Goal: Information Seeking & Learning: Compare options

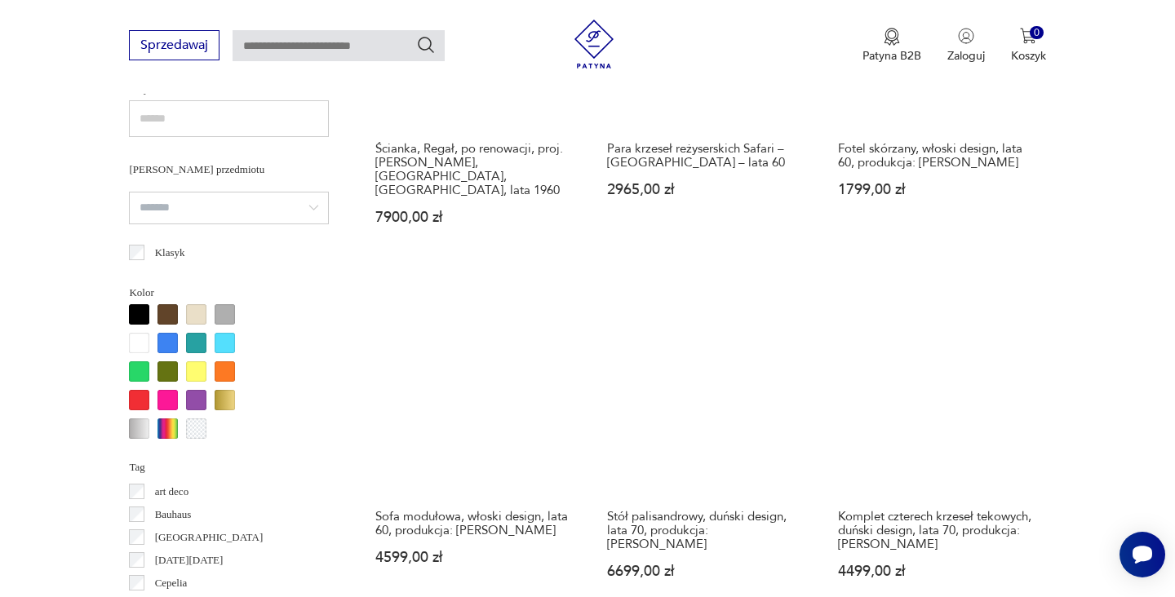
scroll to position [1485, 0]
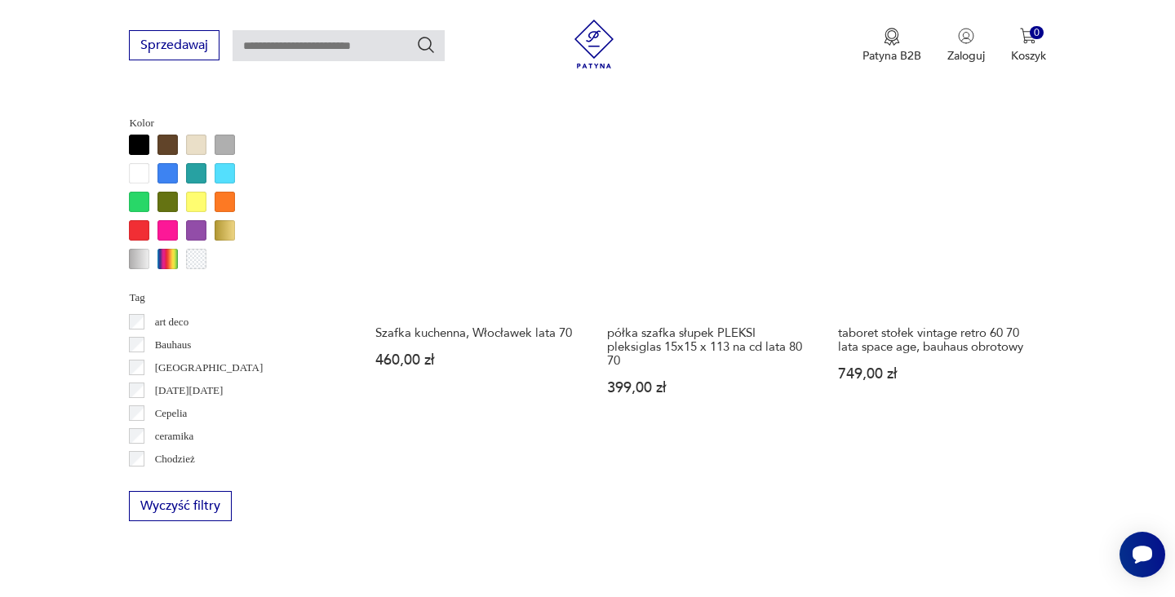
scroll to position [1483, 0]
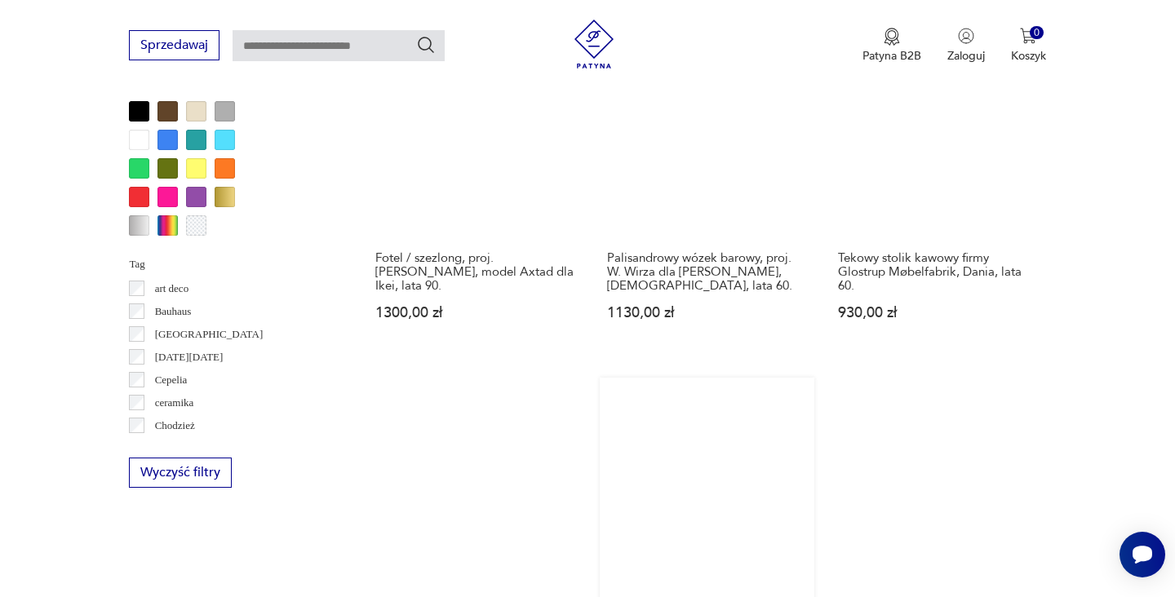
scroll to position [1563, 0]
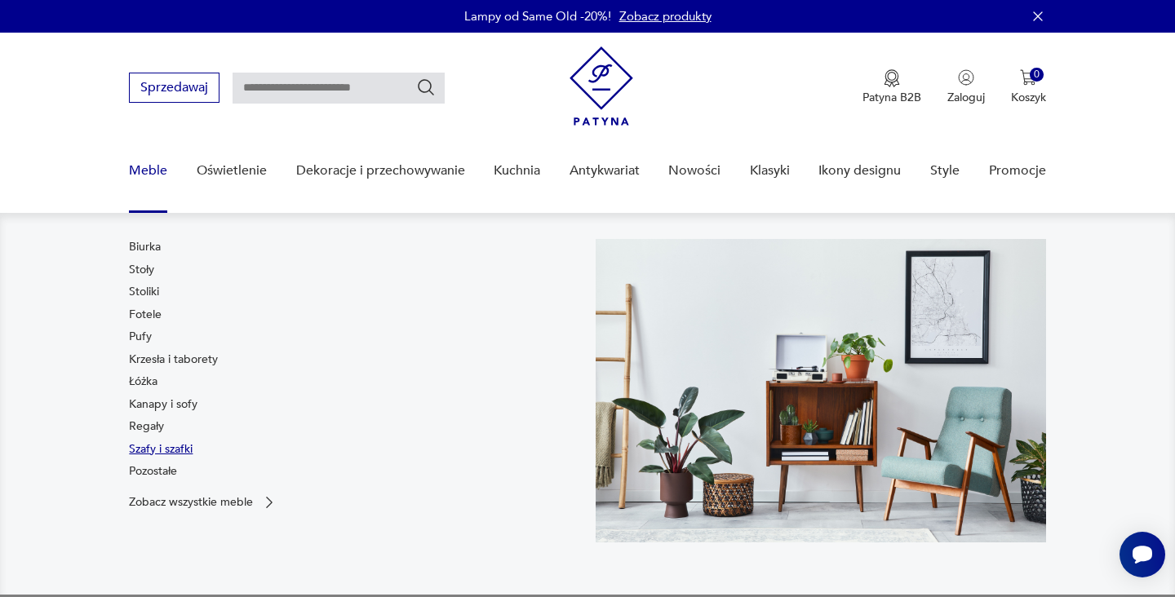
click at [177, 444] on link "Szafy i szafki" at bounding box center [161, 450] width 64 height 16
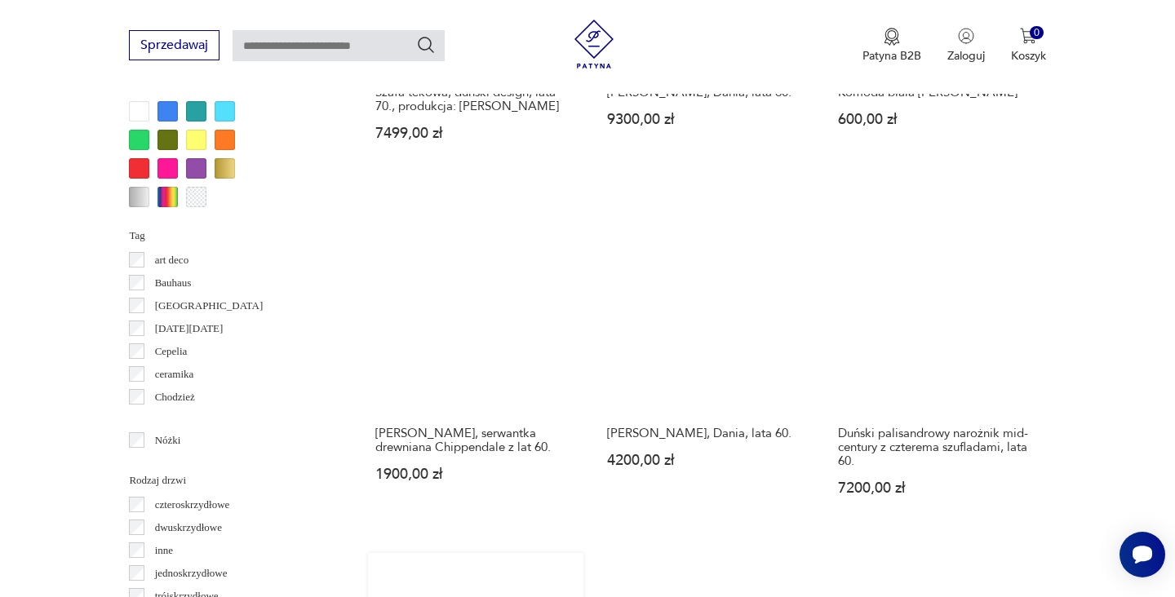
scroll to position [1676, 0]
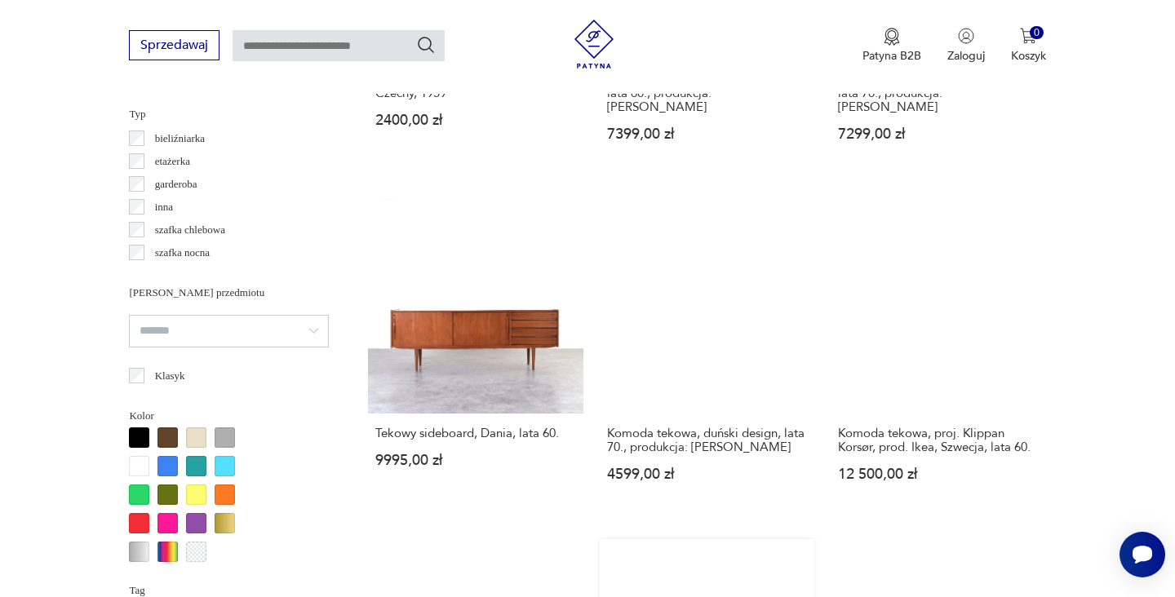
scroll to position [1491, 0]
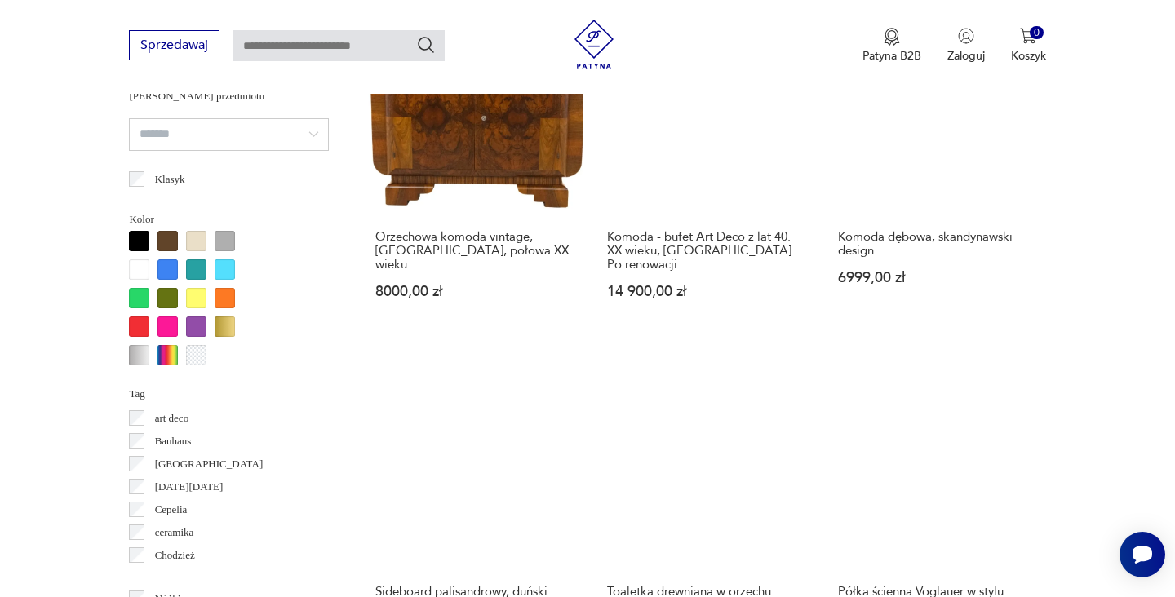
scroll to position [1628, 0]
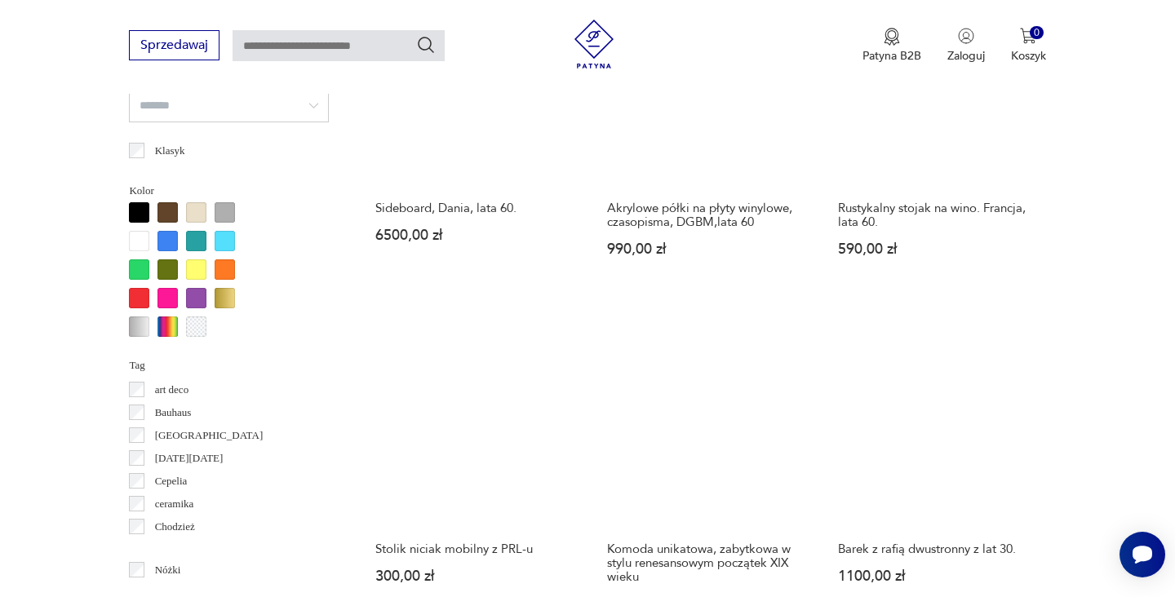
scroll to position [1698, 0]
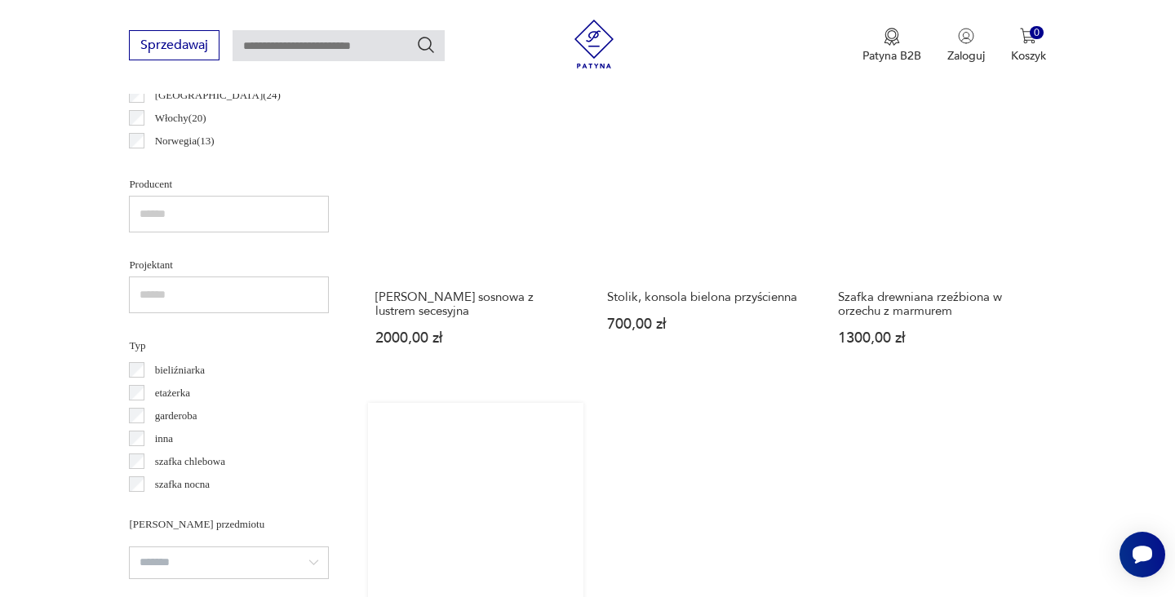
scroll to position [1022, 0]
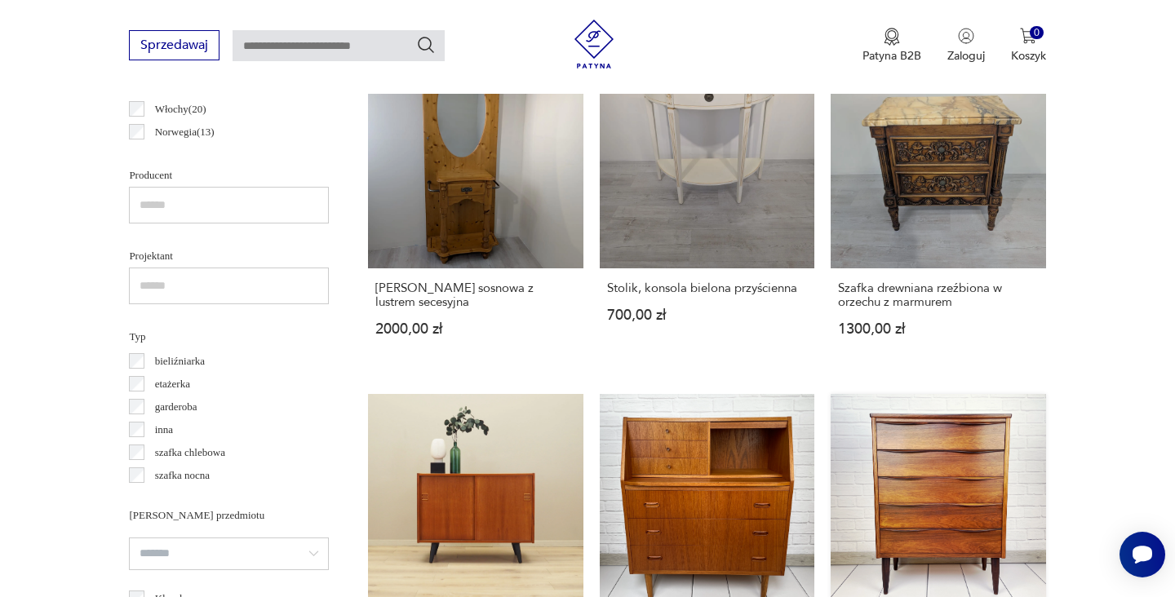
click at [831, 406] on link "Wysoka duńska komoda z lat 60. w stylu mid-century palisandrowa 4060,00 zł" at bounding box center [938, 558] width 215 height 328
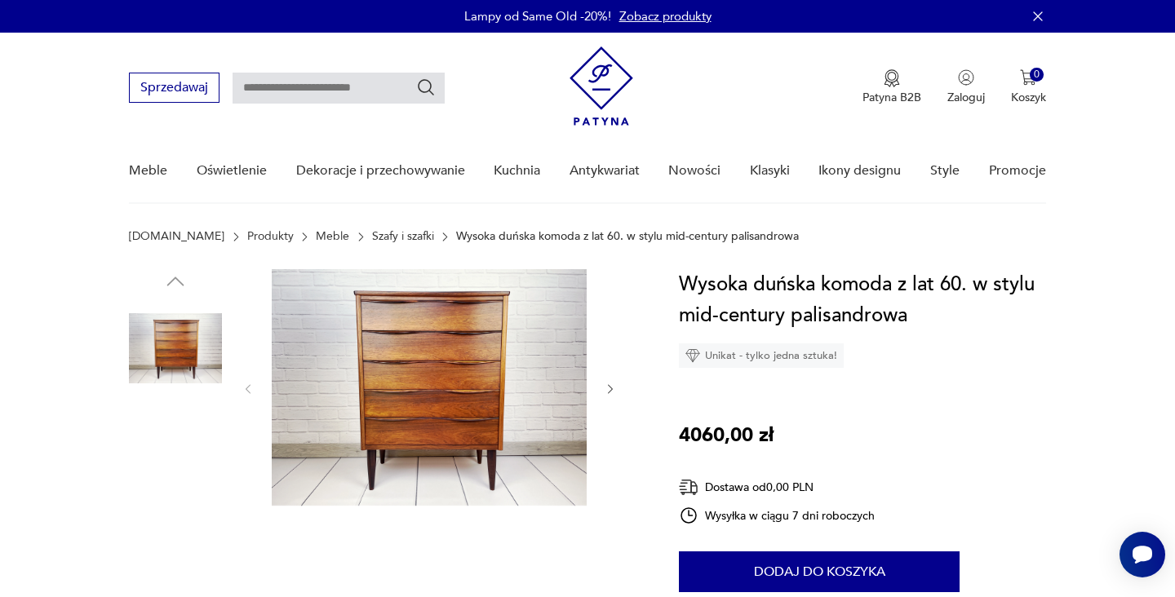
click at [181, 459] on img at bounding box center [175, 452] width 93 height 93
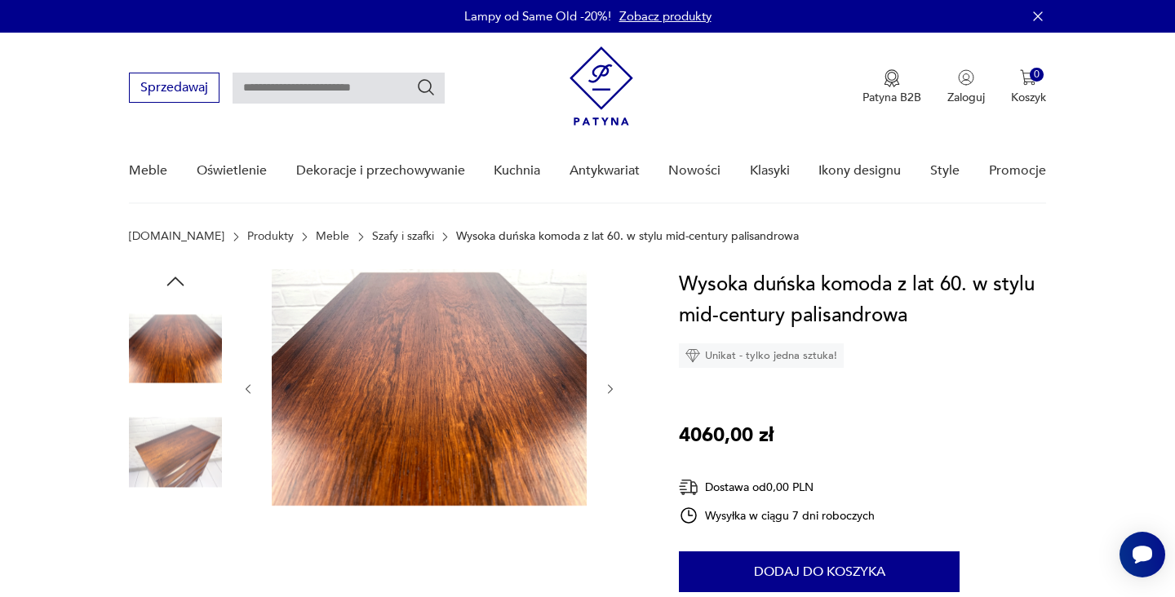
click at [175, 562] on img at bounding box center [175, 556] width 93 height 93
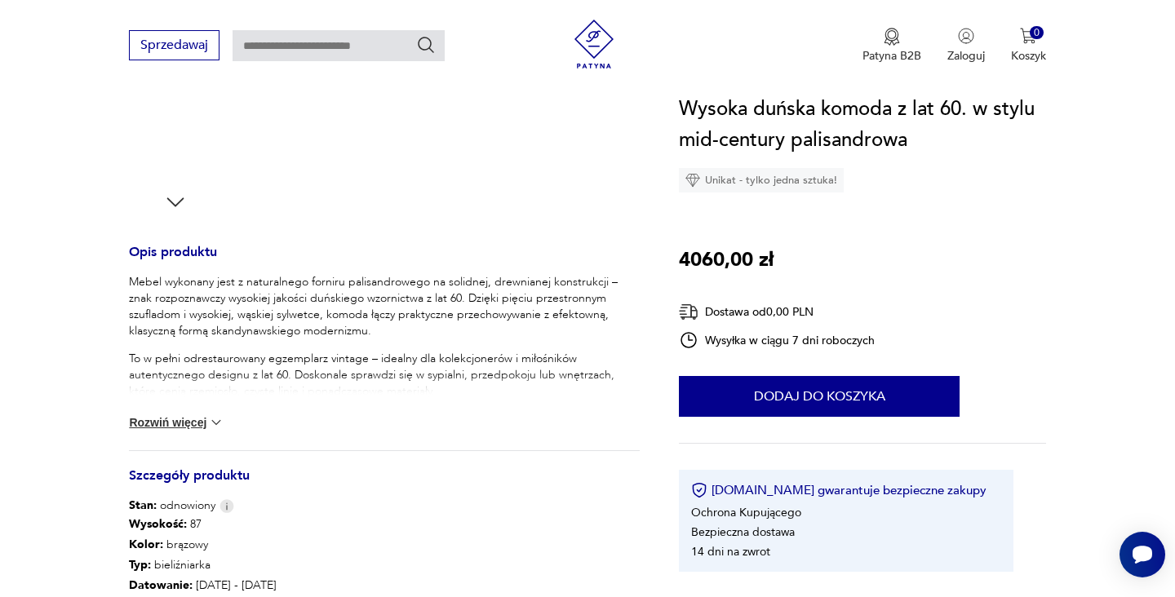
scroll to position [676, 0]
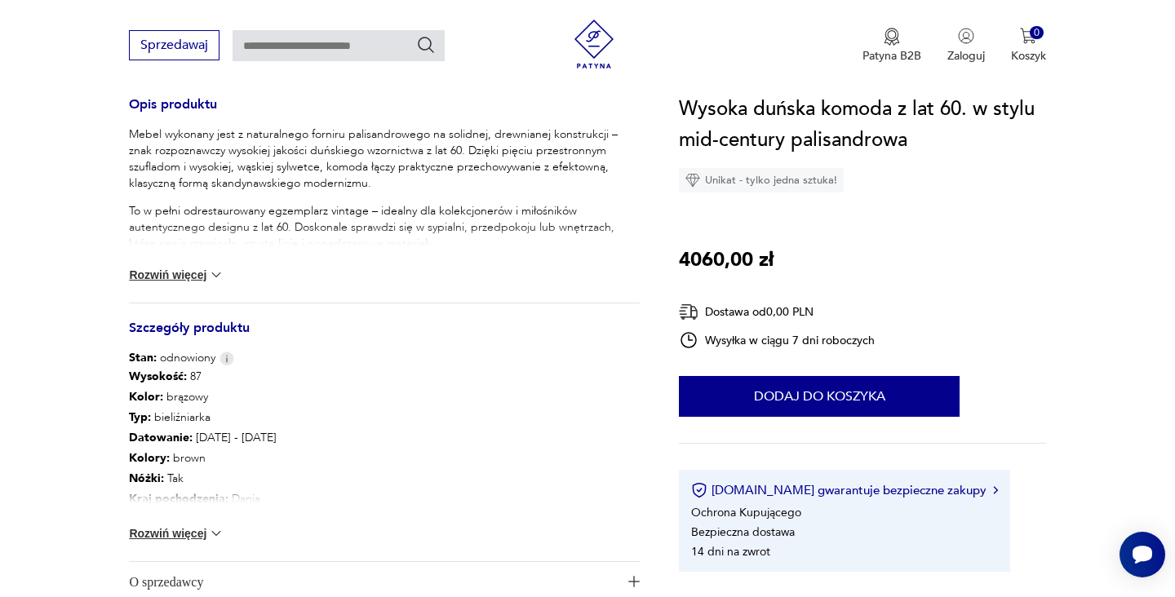
click at [206, 536] on button "Rozwiń więcej" at bounding box center [176, 534] width 95 height 16
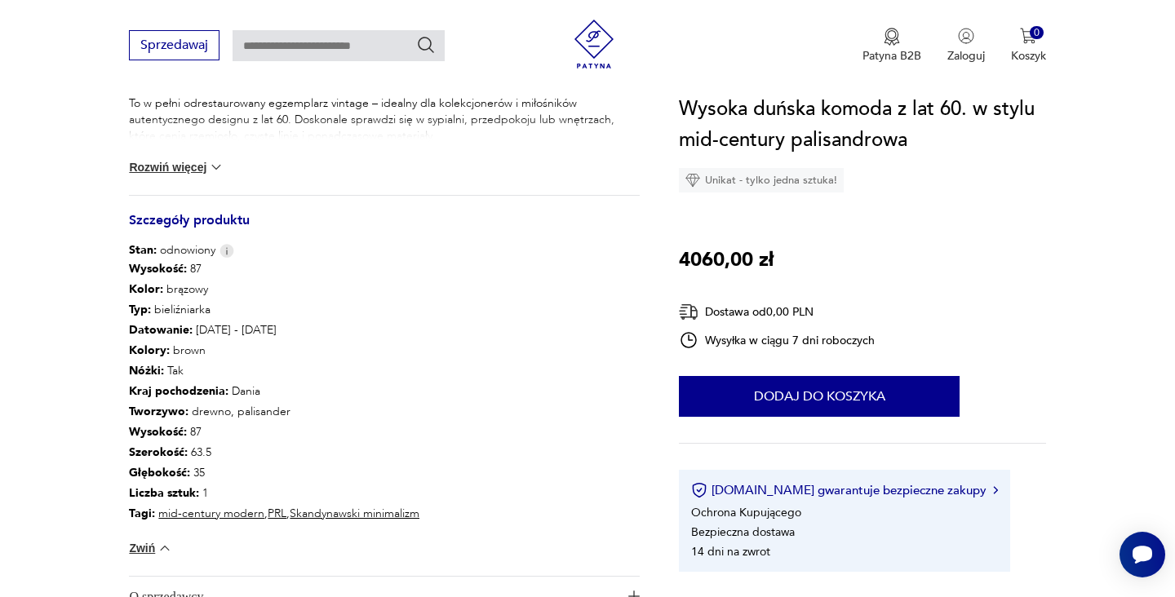
scroll to position [827, 0]
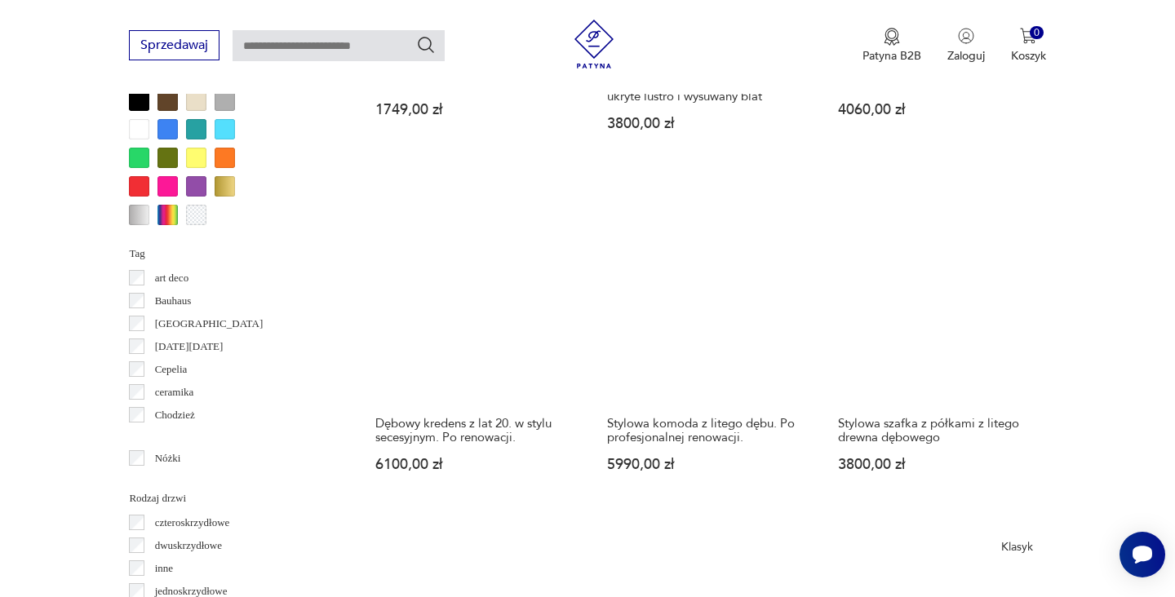
scroll to position [1627, 0]
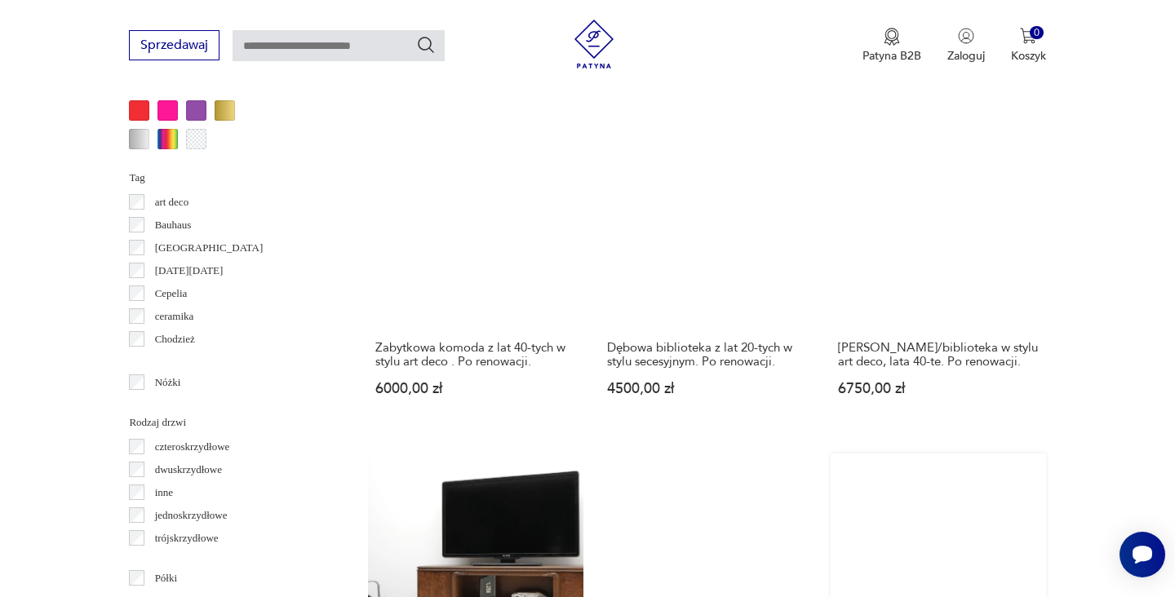
scroll to position [1832, 0]
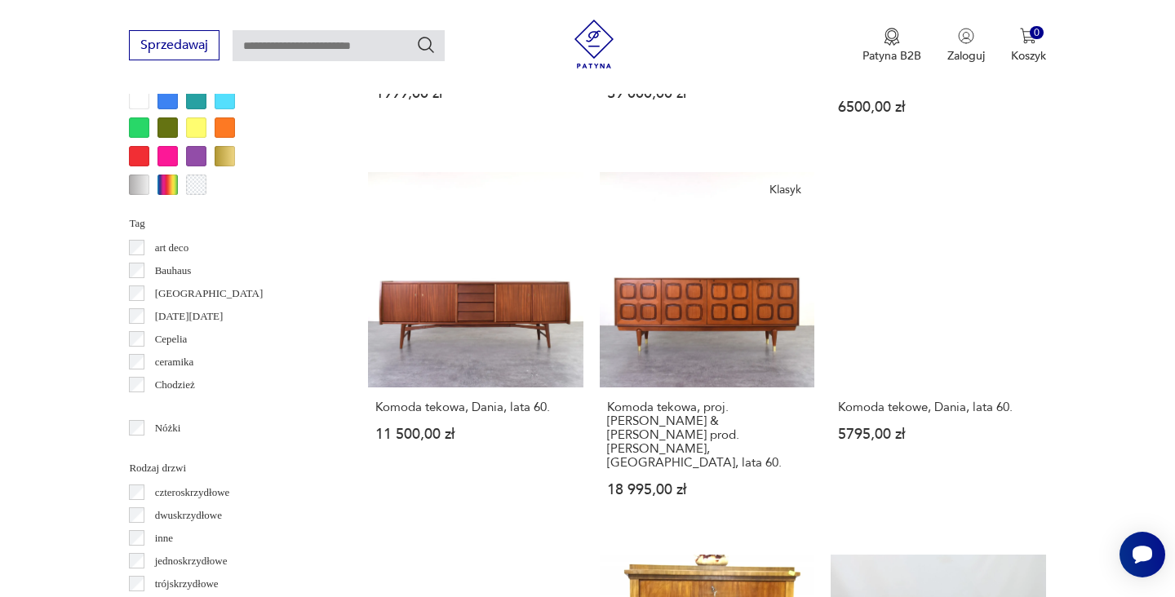
scroll to position [1612, 0]
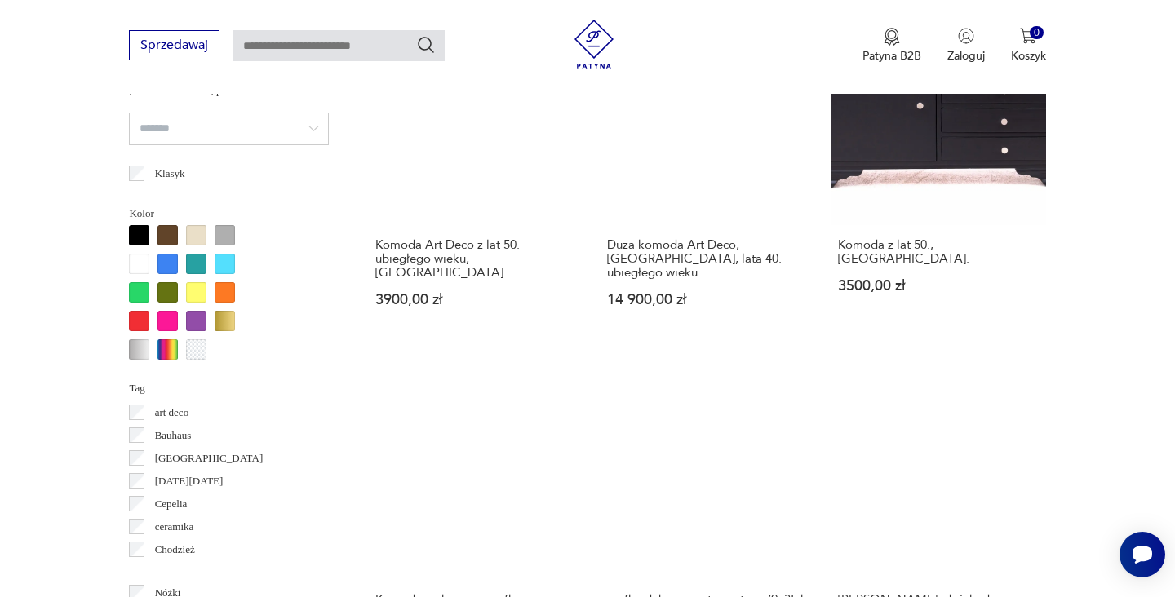
scroll to position [1609, 0]
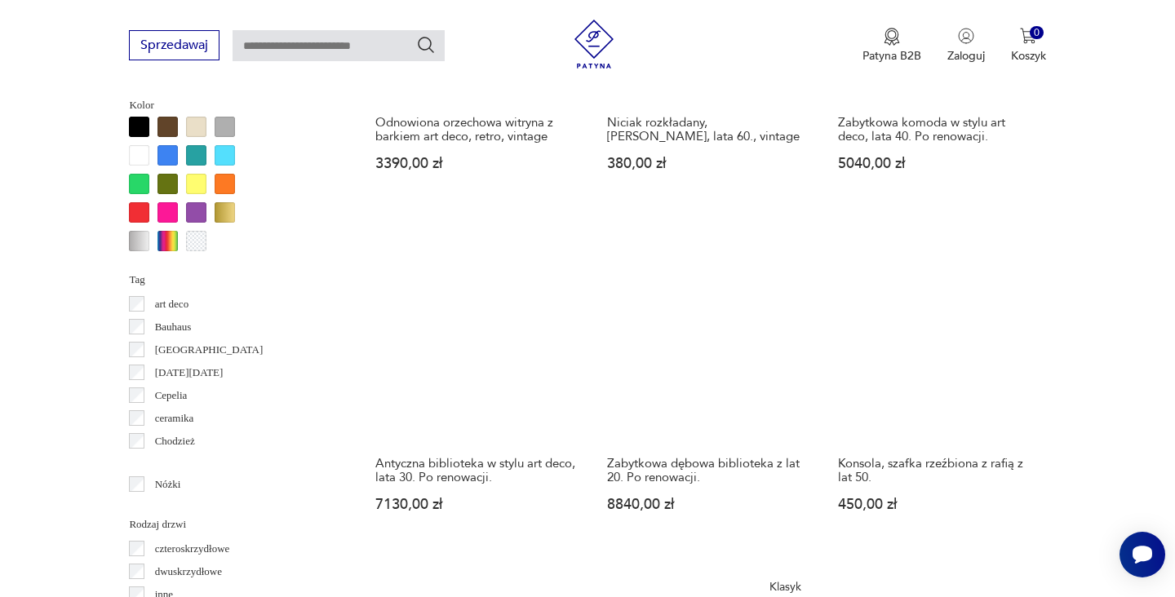
scroll to position [1559, 0]
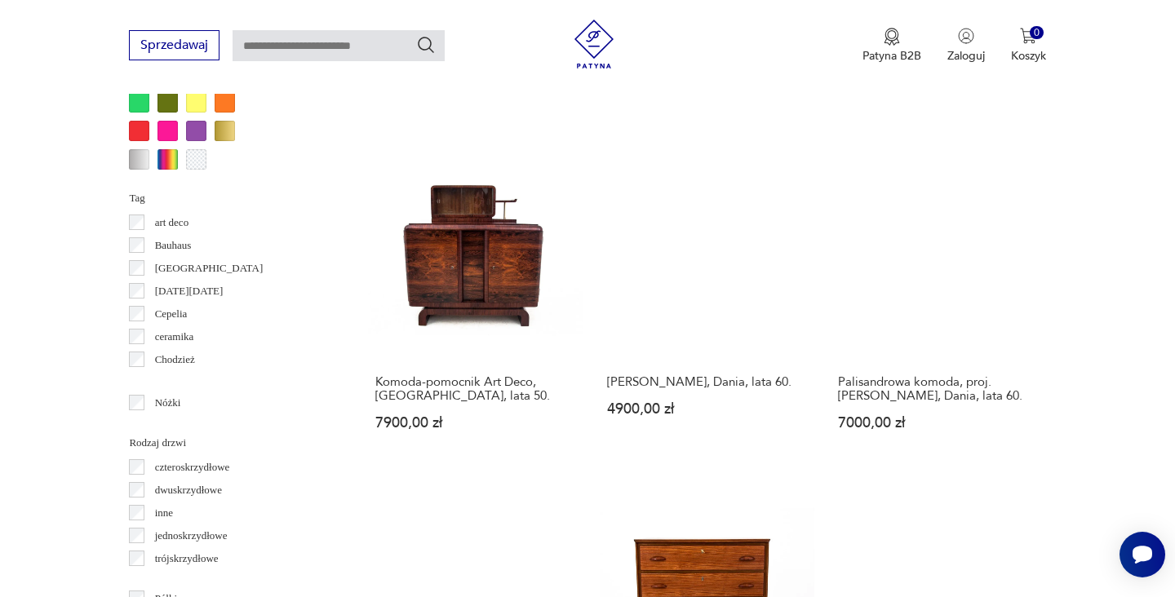
scroll to position [1724, 0]
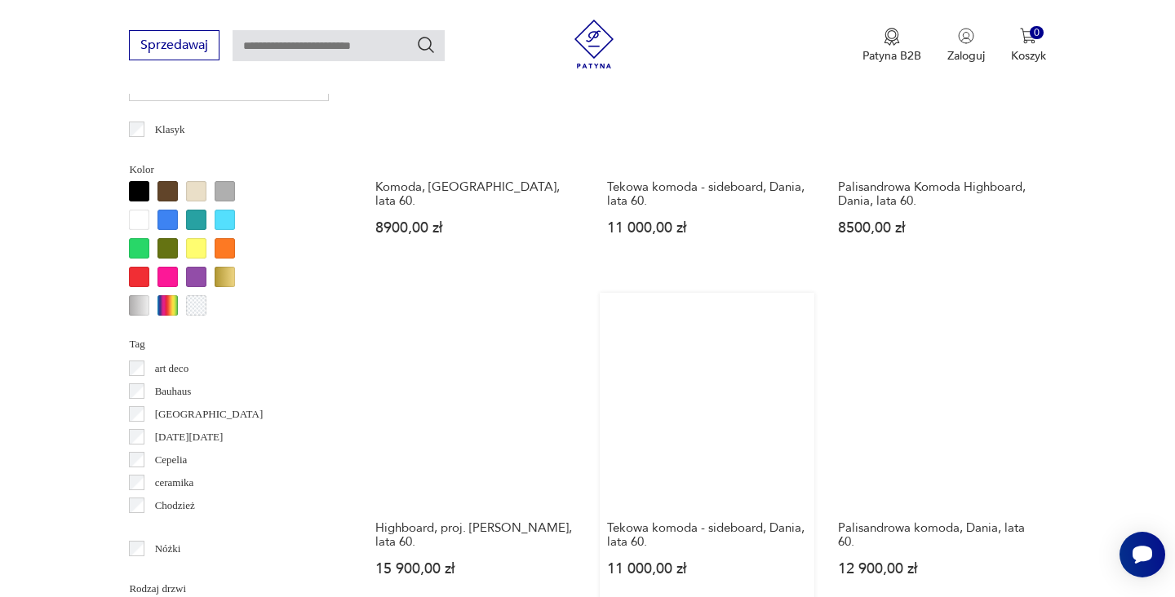
scroll to position [1631, 0]
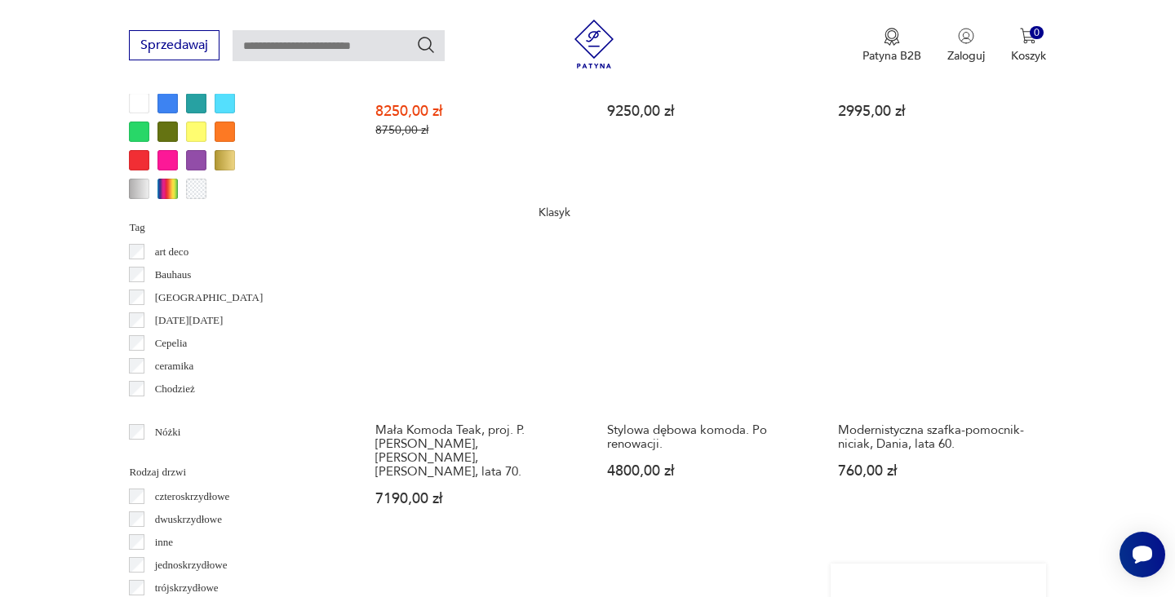
scroll to position [1665, 0]
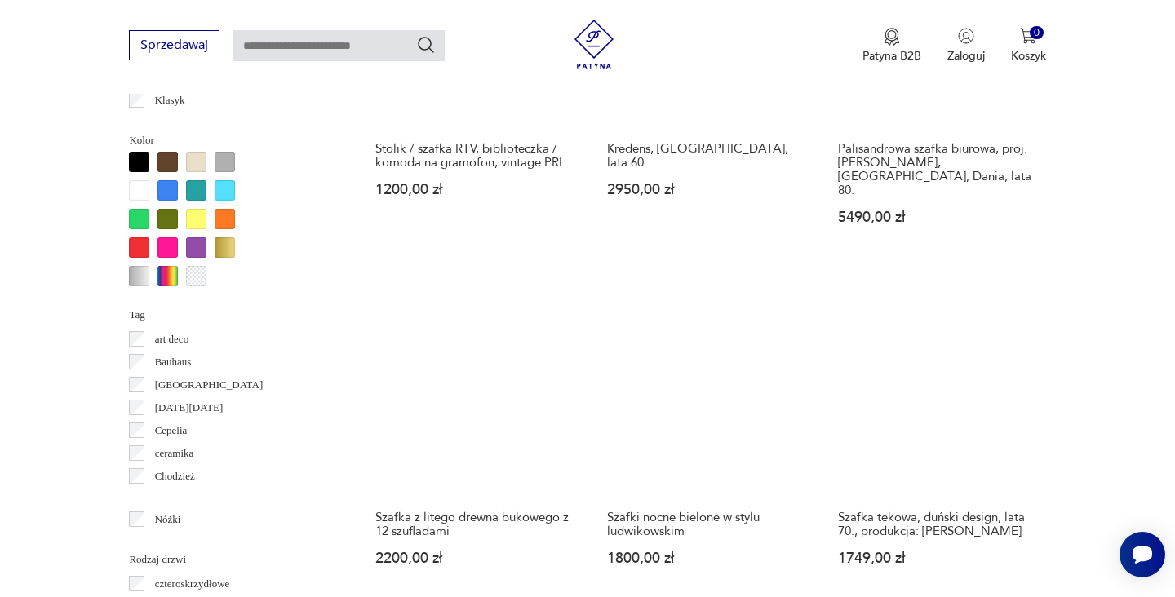
scroll to position [1609, 0]
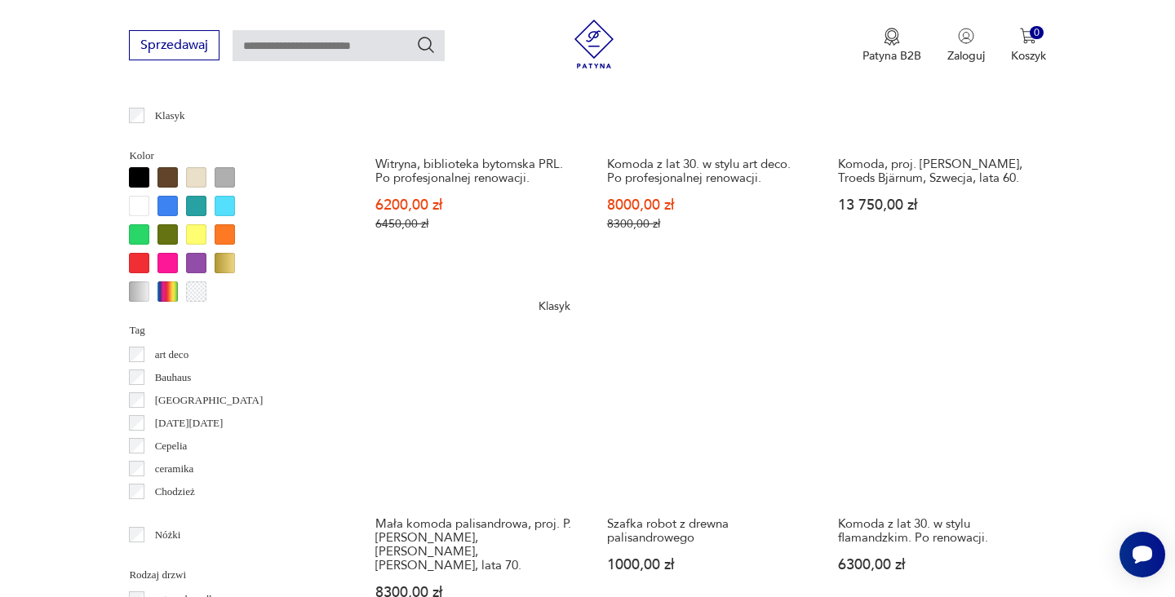
scroll to position [1513, 0]
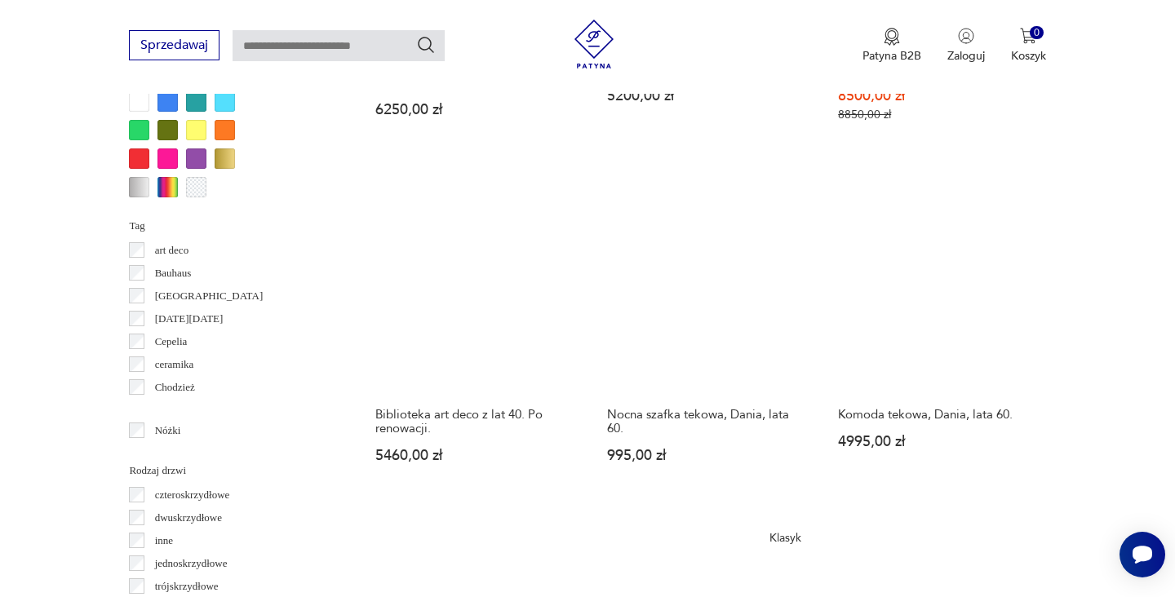
scroll to position [1618, 0]
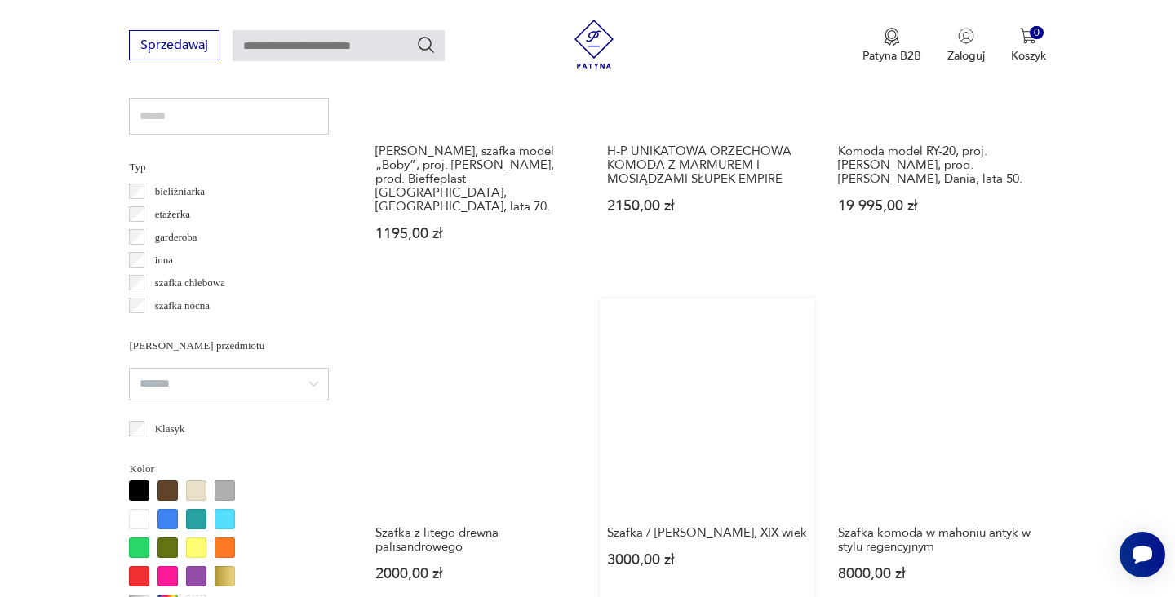
scroll to position [1229, 0]
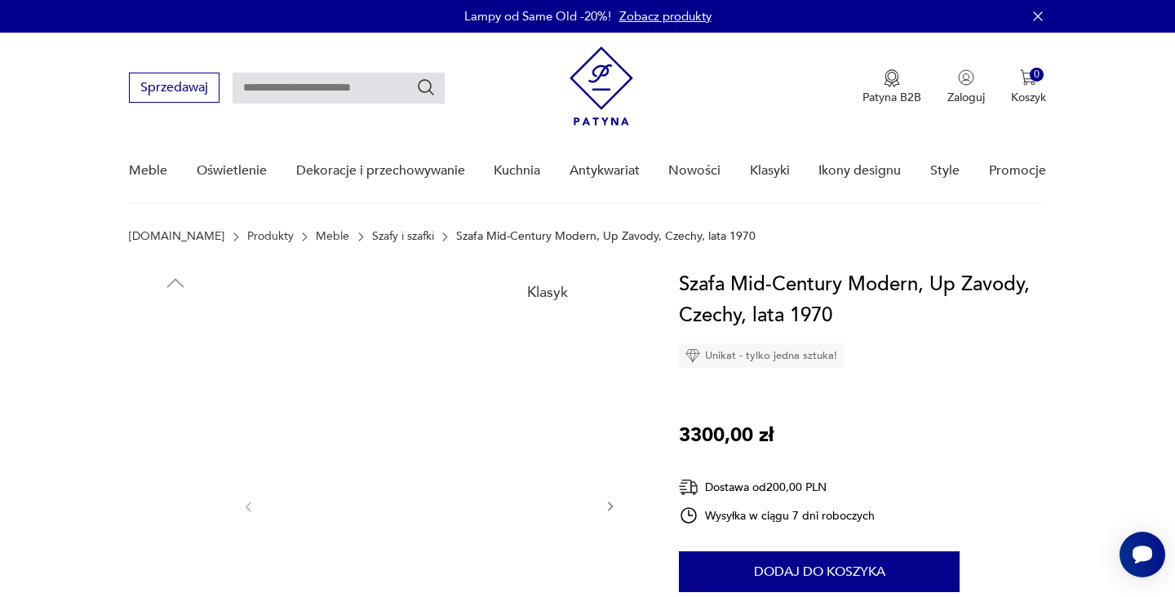
scroll to position [187, 0]
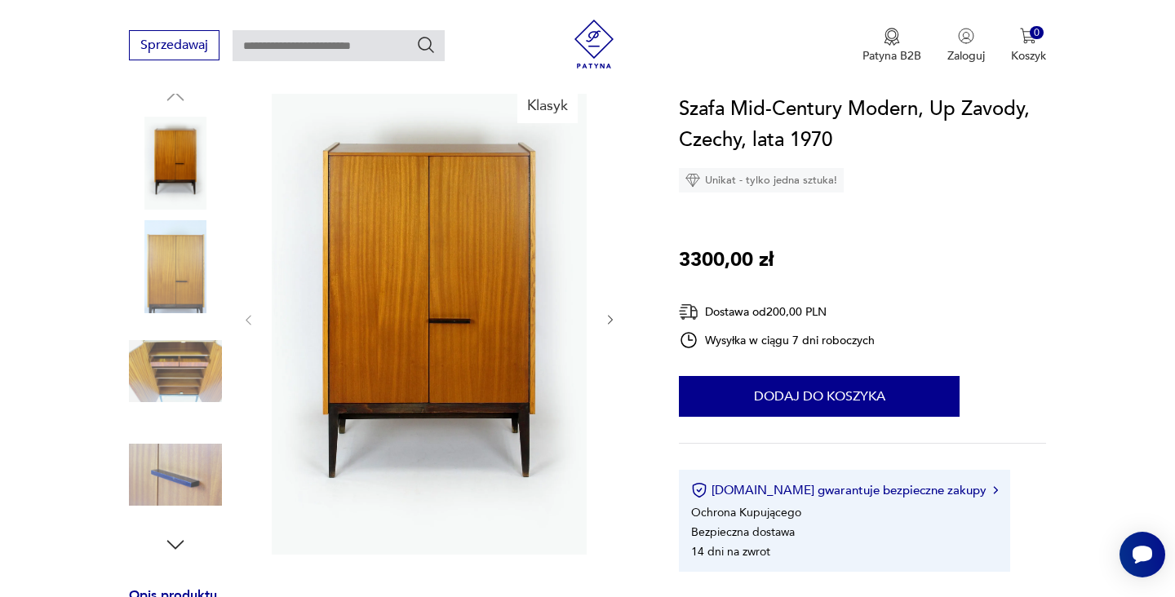
click at [197, 348] on img at bounding box center [175, 371] width 93 height 93
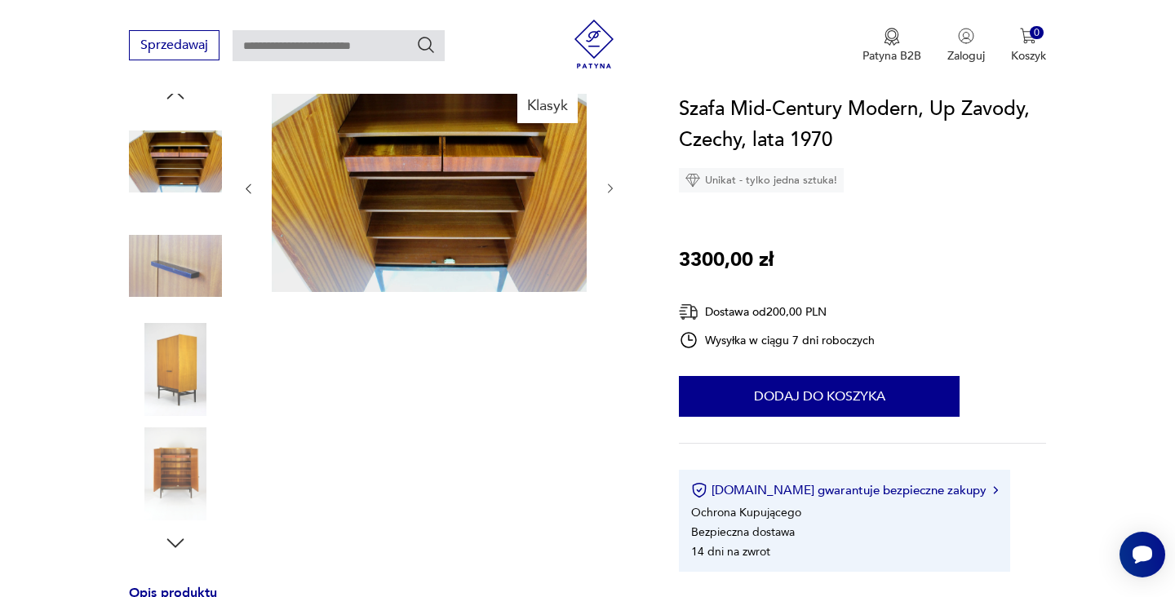
click at [185, 383] on img at bounding box center [175, 369] width 93 height 93
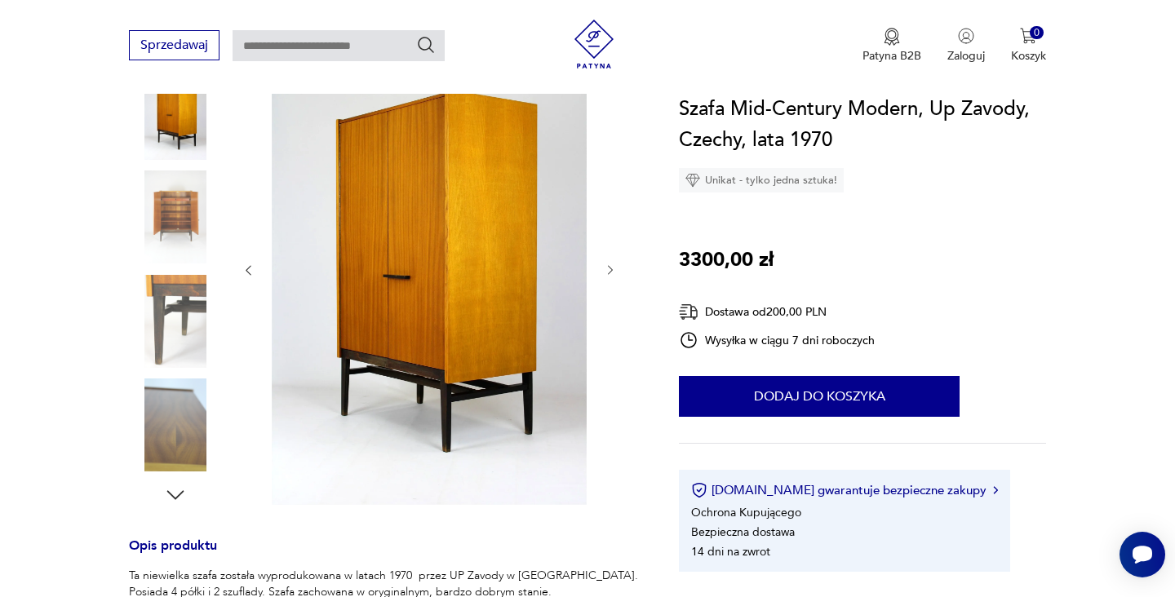
scroll to position [159, 0]
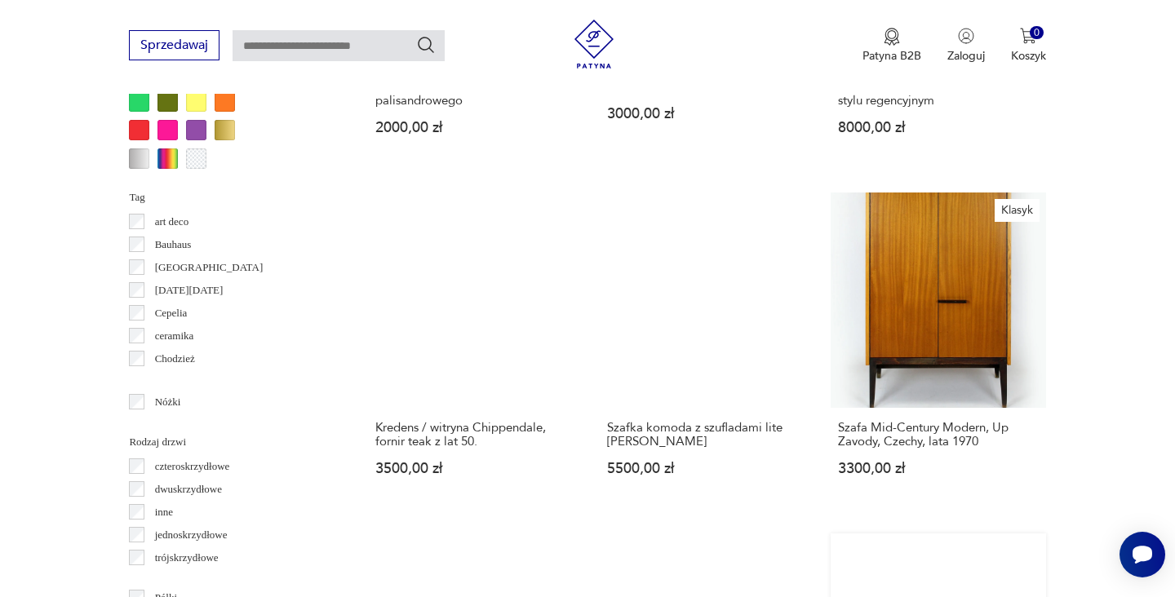
scroll to position [1646, 0]
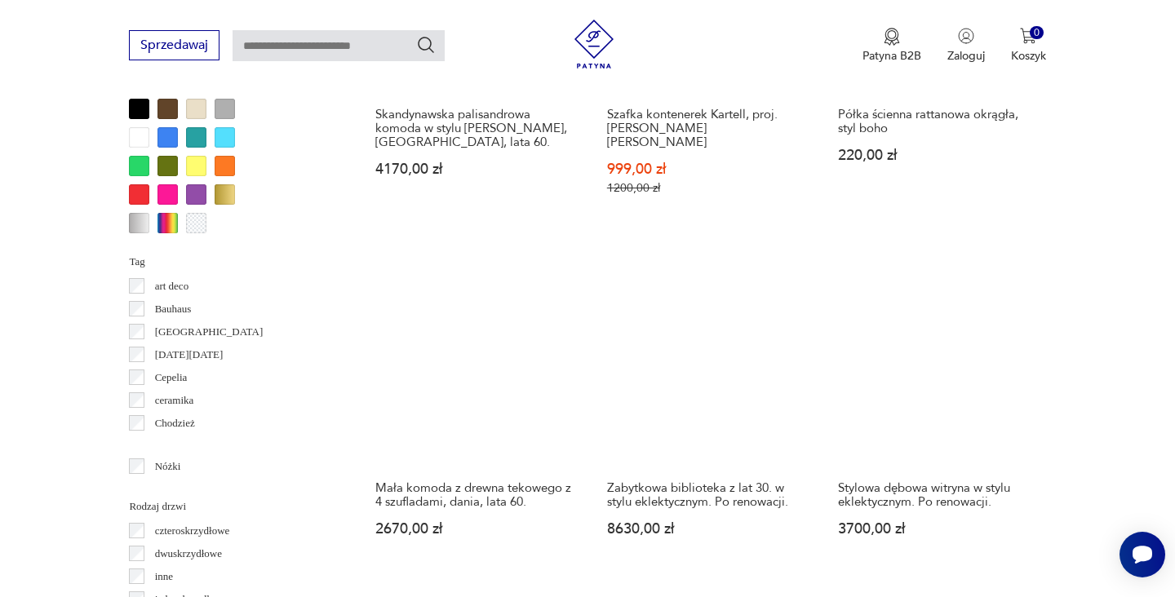
scroll to position [1584, 0]
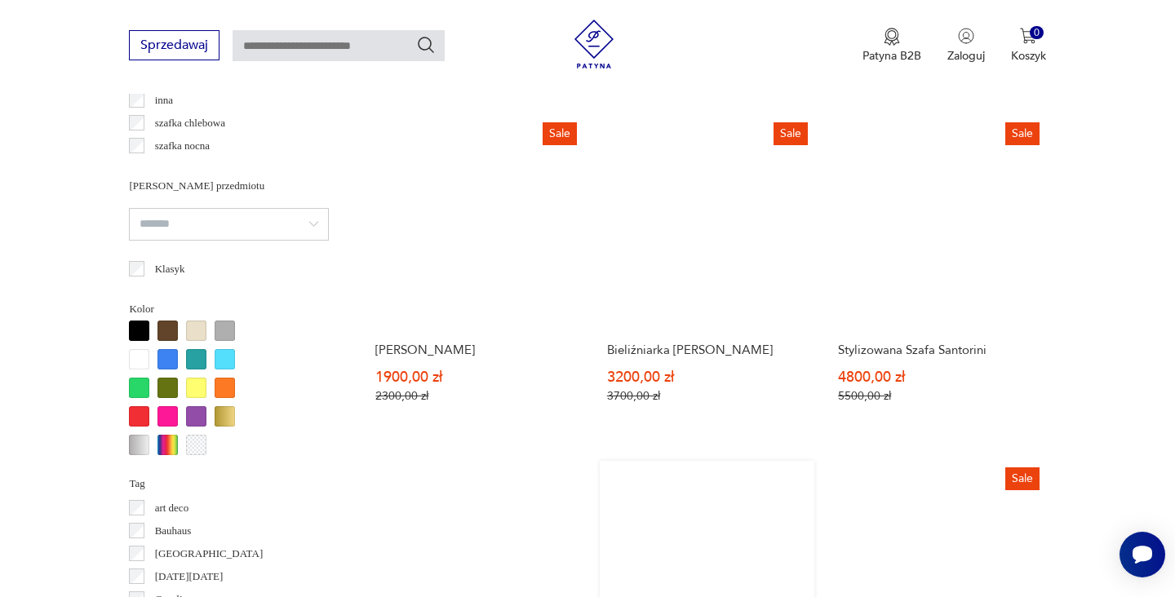
scroll to position [1487, 0]
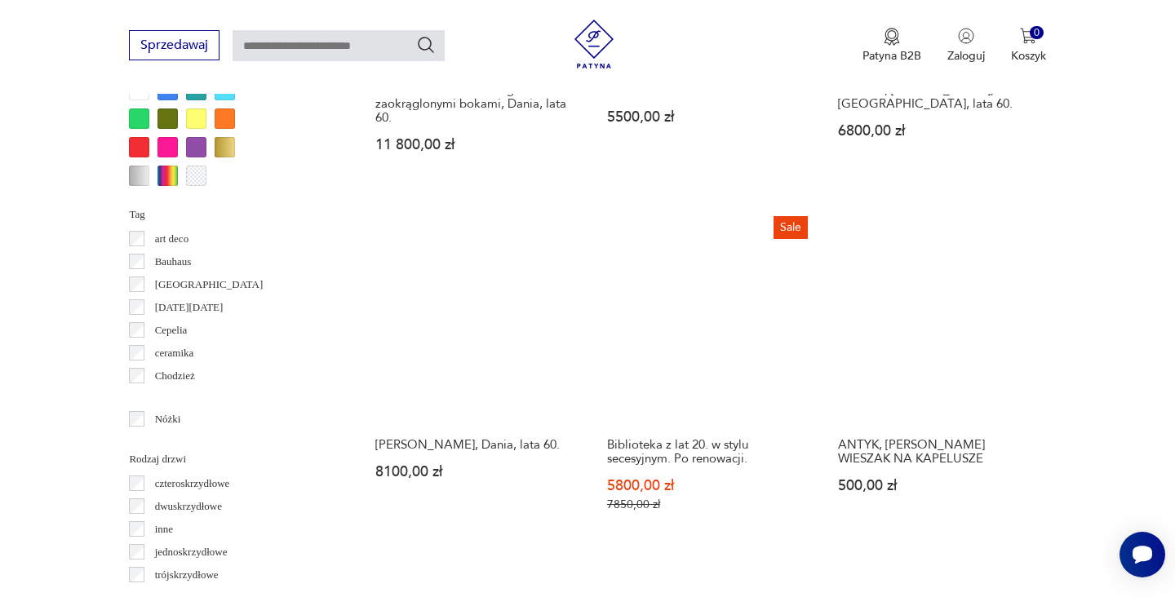
scroll to position [1615, 0]
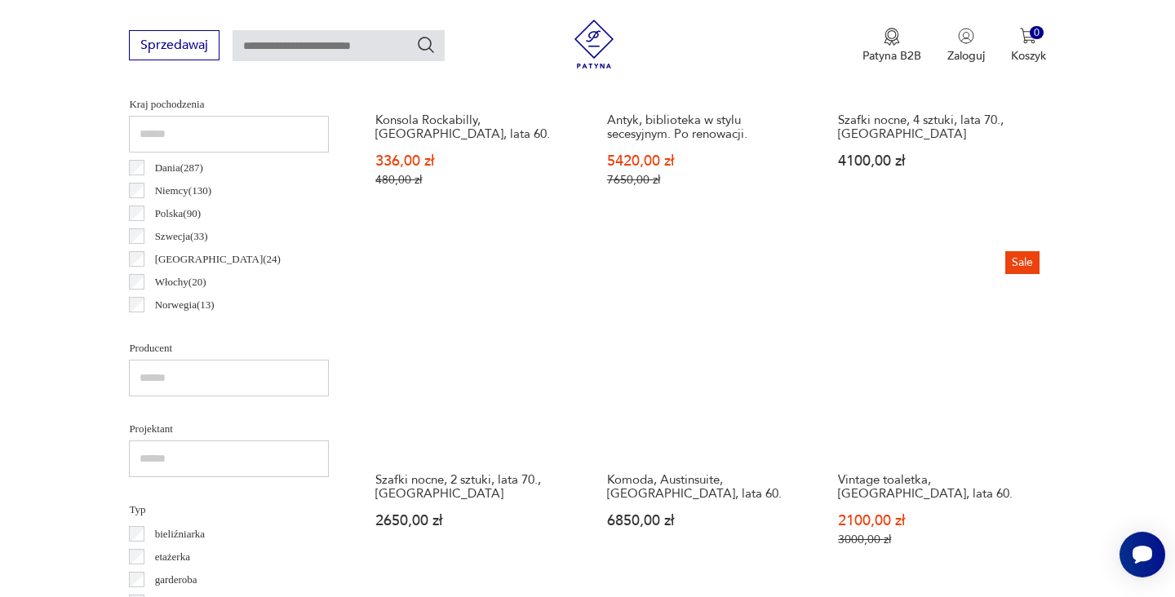
scroll to position [849, 0]
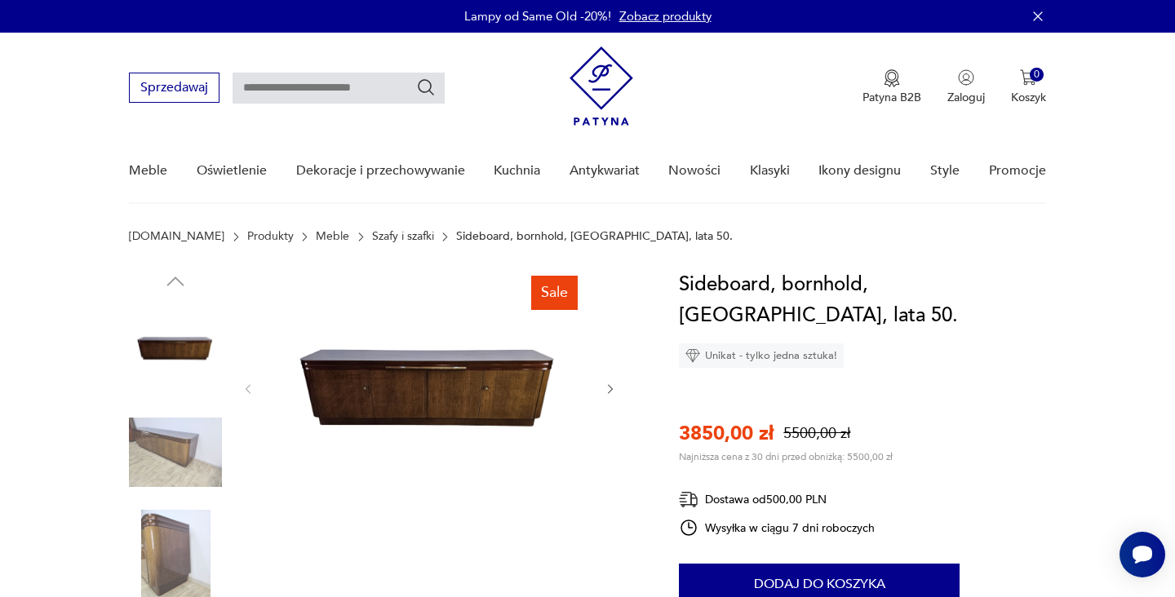
click at [610, 387] on icon "button" at bounding box center [610, 389] width 5 height 10
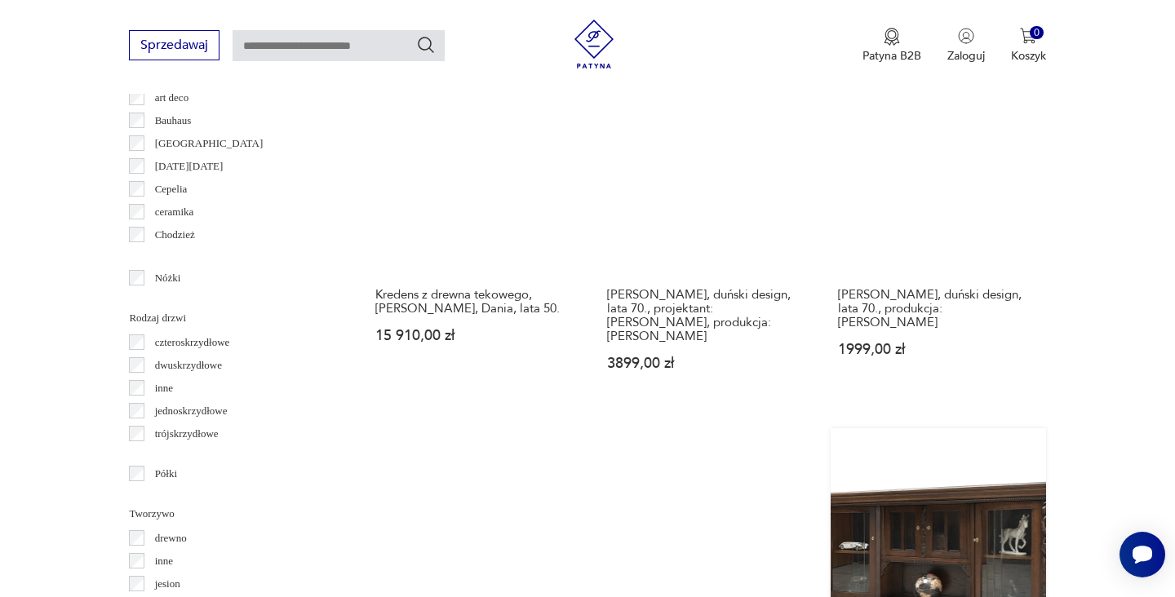
scroll to position [1894, 0]
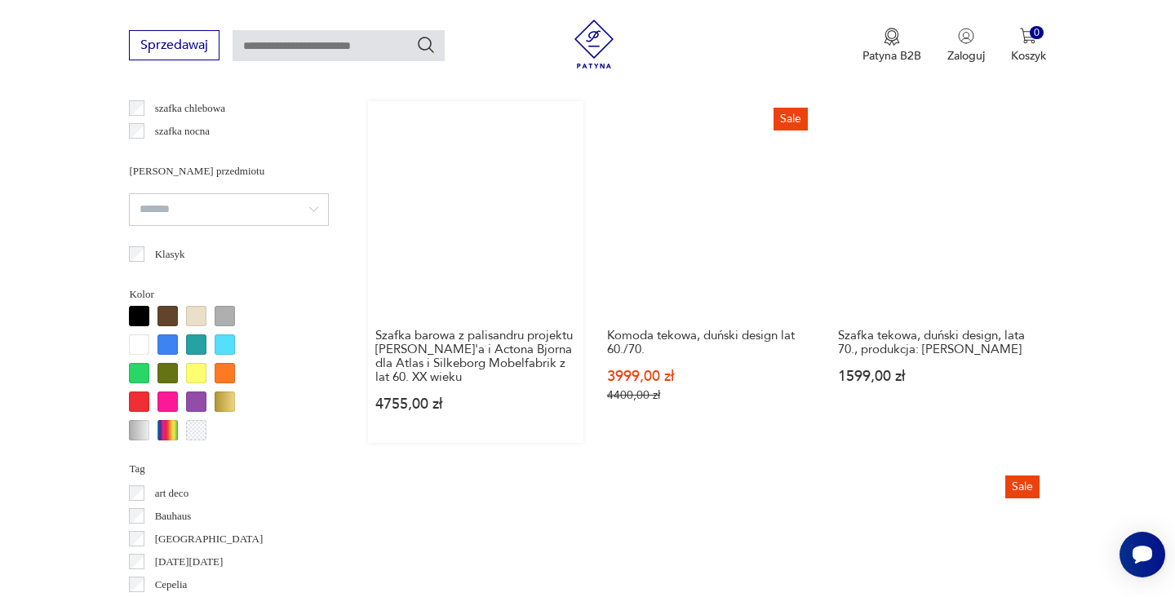
scroll to position [1418, 0]
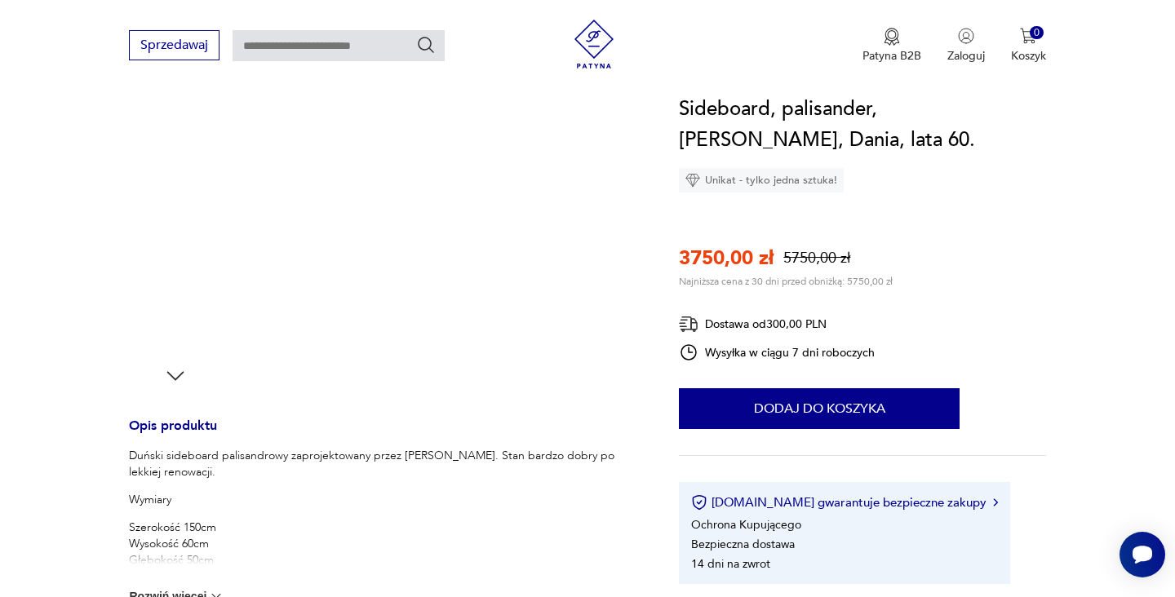
scroll to position [357, 0]
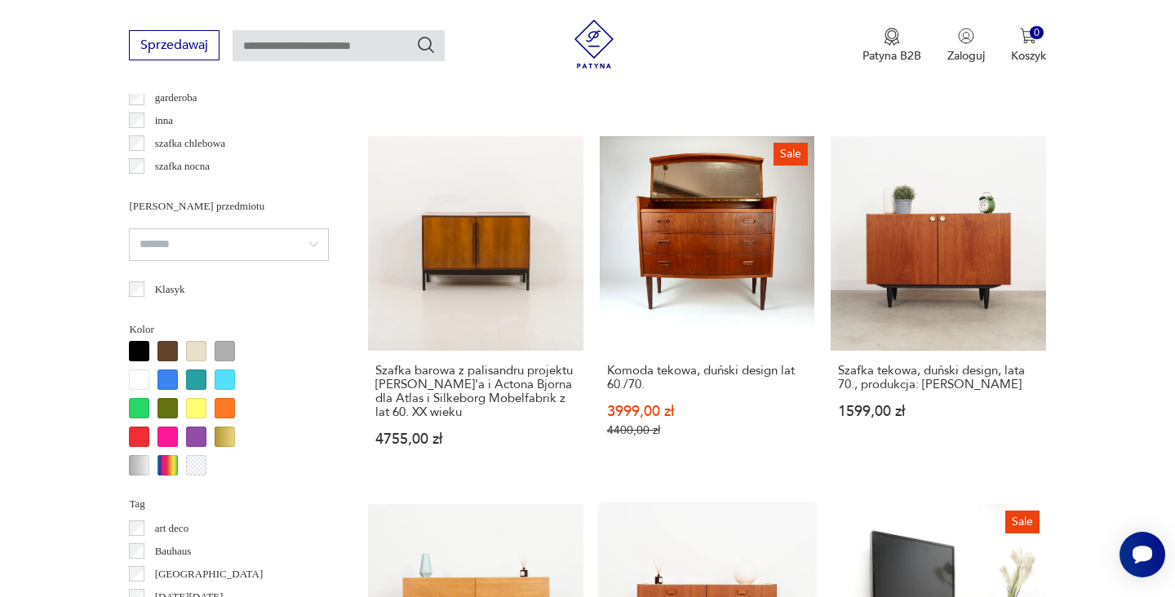
scroll to position [1837, 0]
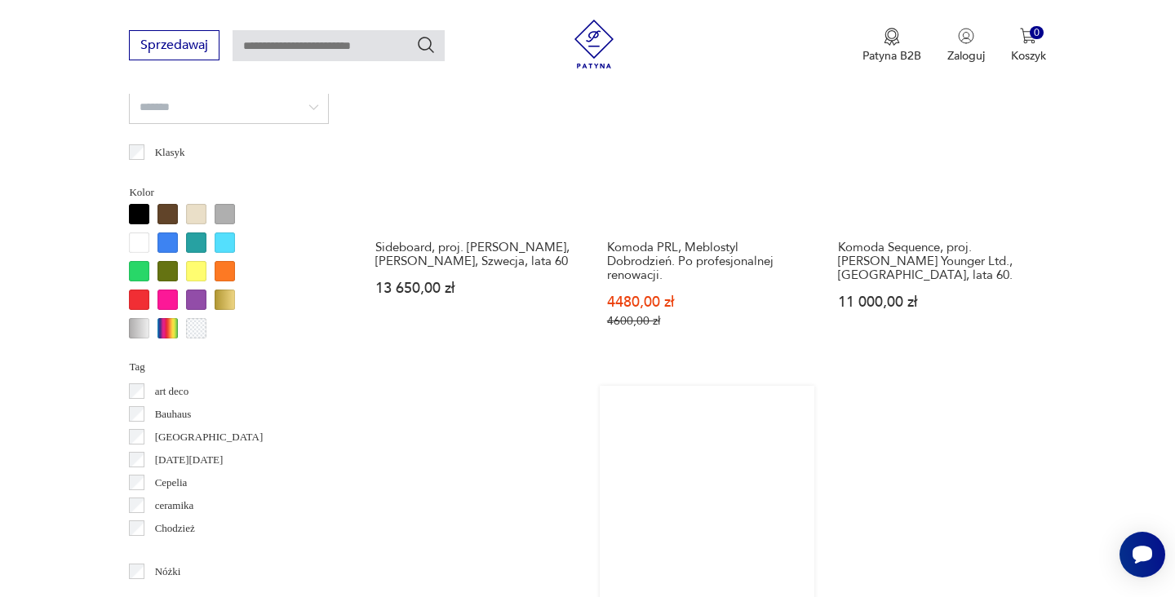
scroll to position [1526, 0]
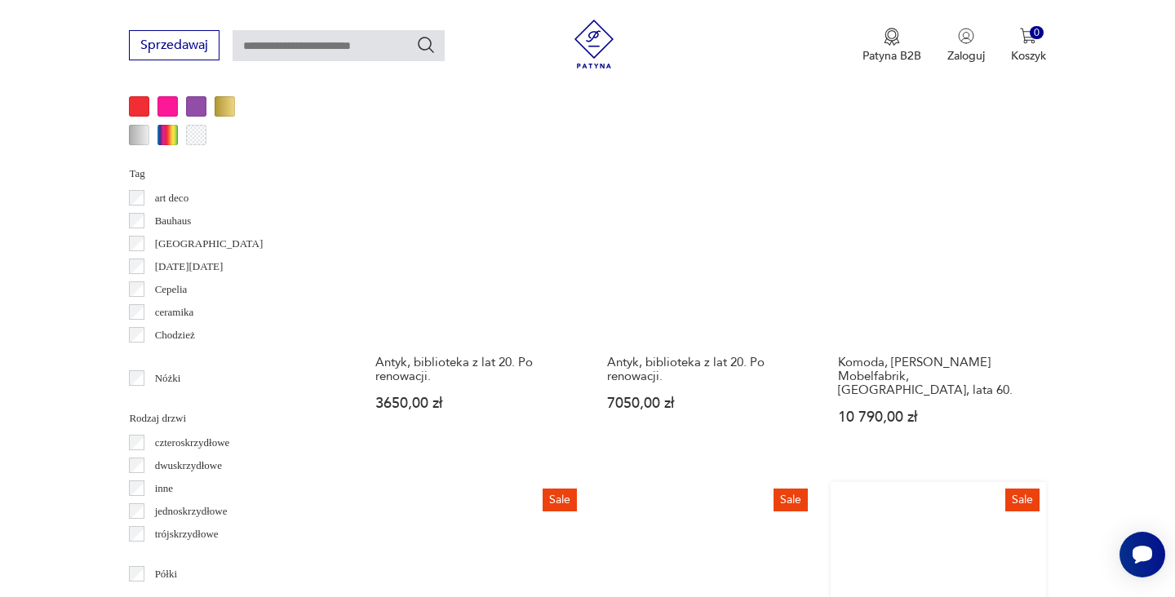
scroll to position [1689, 0]
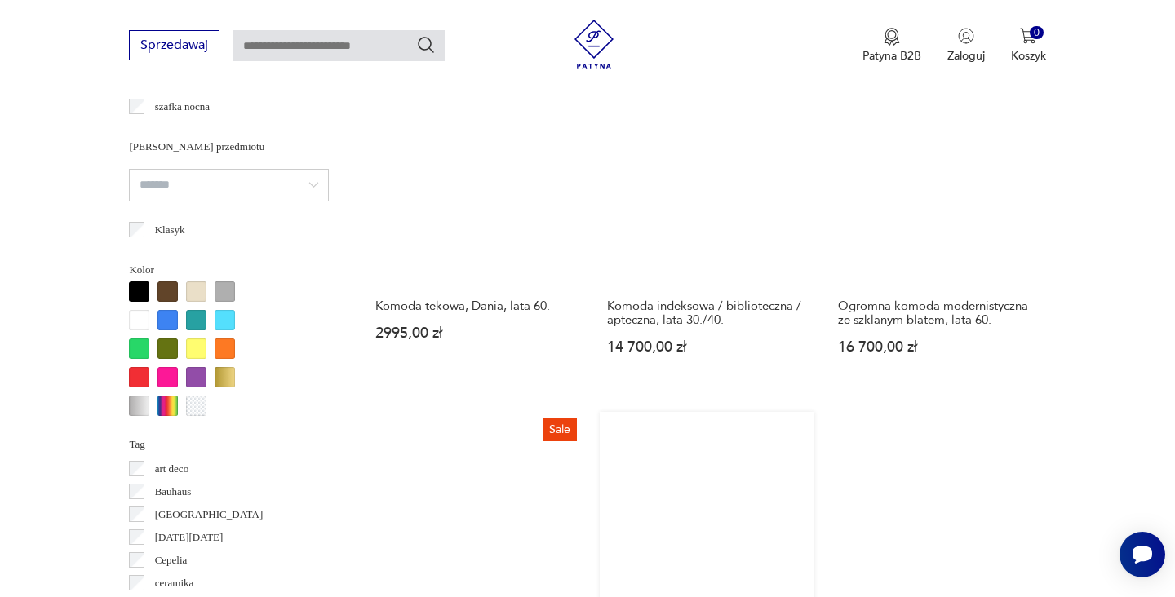
scroll to position [1489, 0]
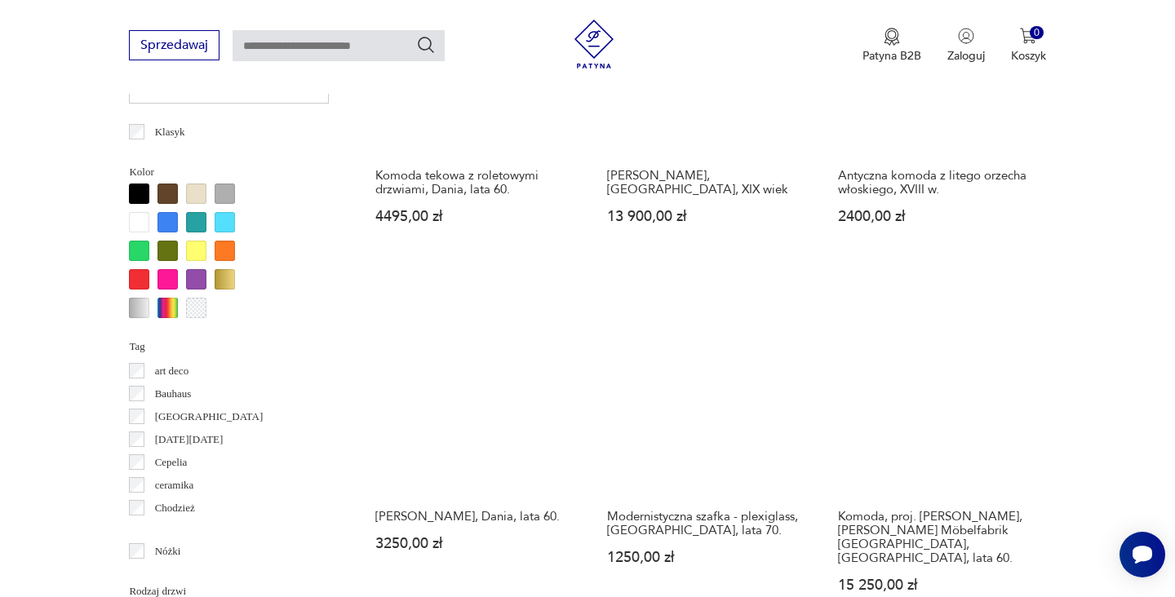
scroll to position [1576, 0]
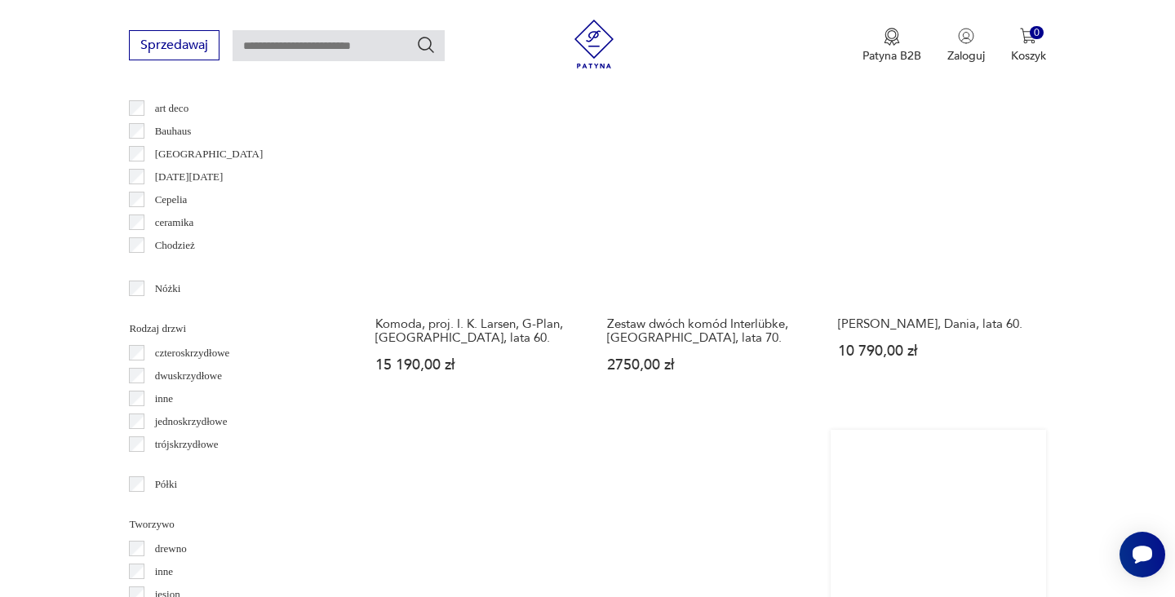
scroll to position [1787, 0]
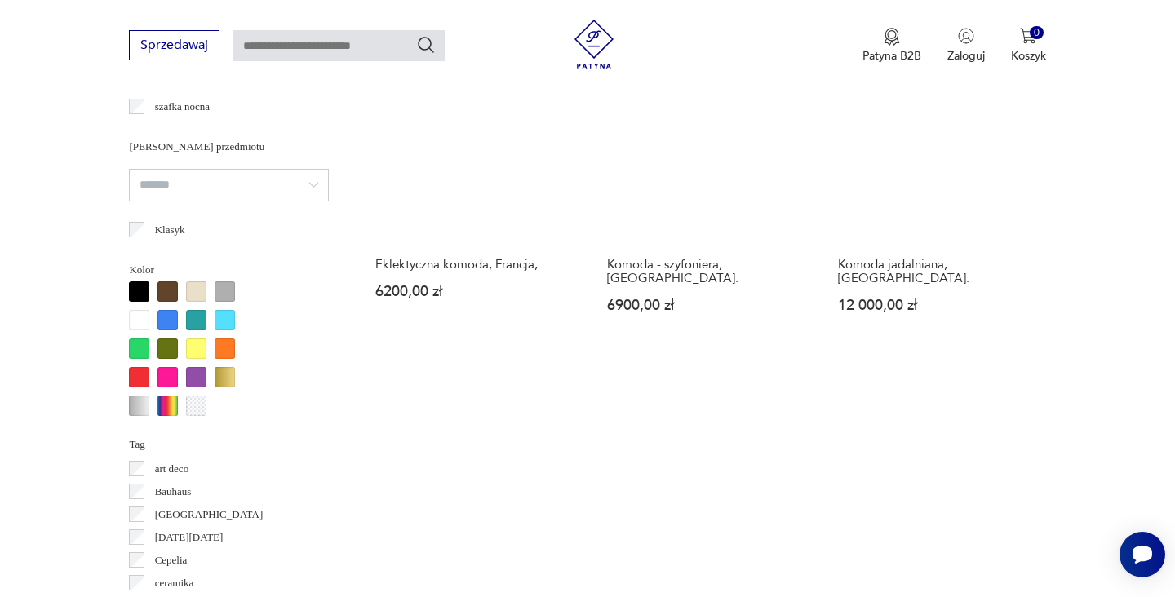
scroll to position [1525, 0]
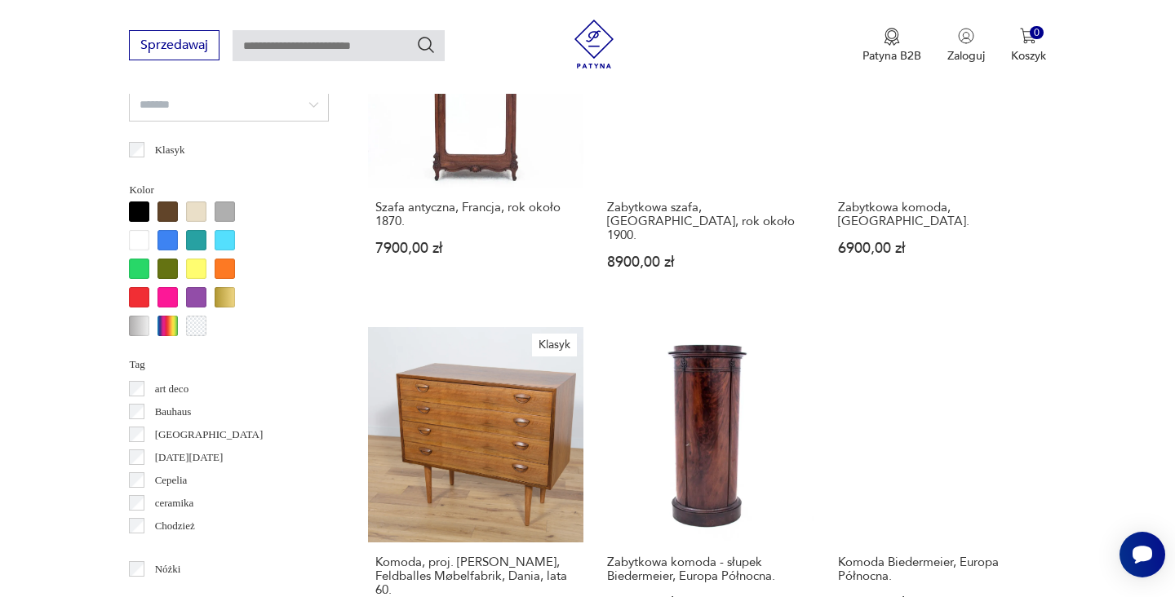
scroll to position [1472, 0]
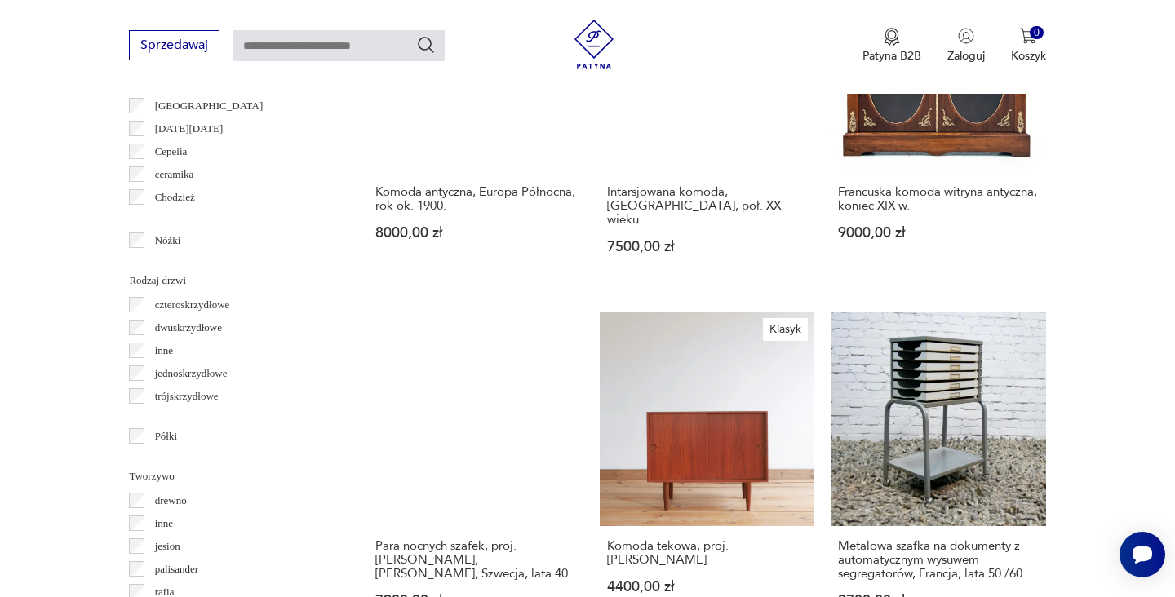
scroll to position [1787, 0]
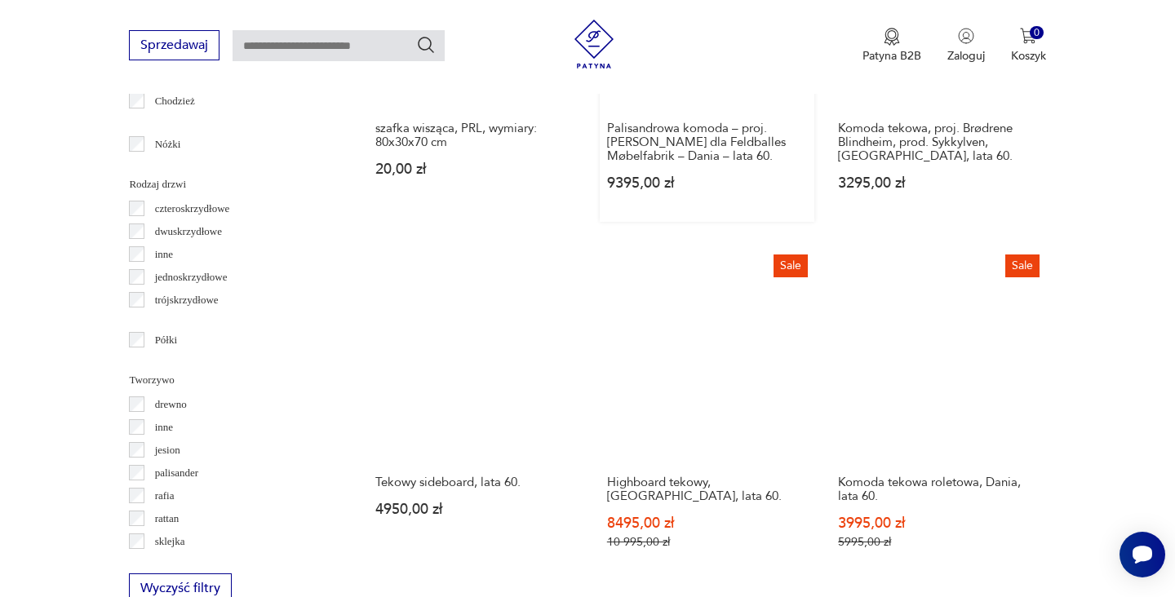
scroll to position [1935, 0]
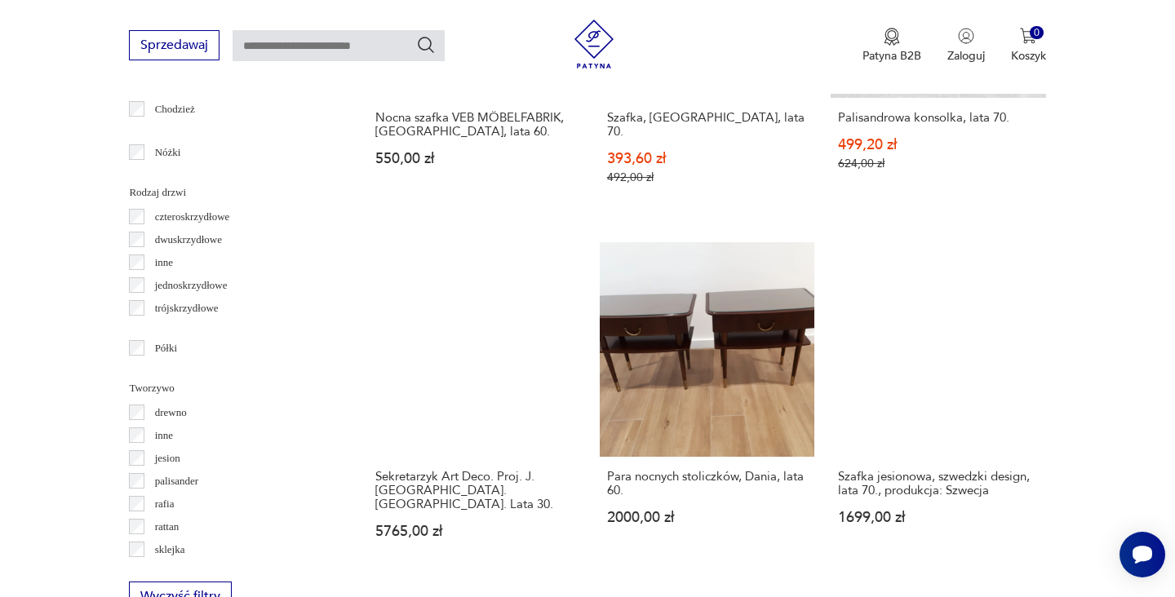
scroll to position [1769, 0]
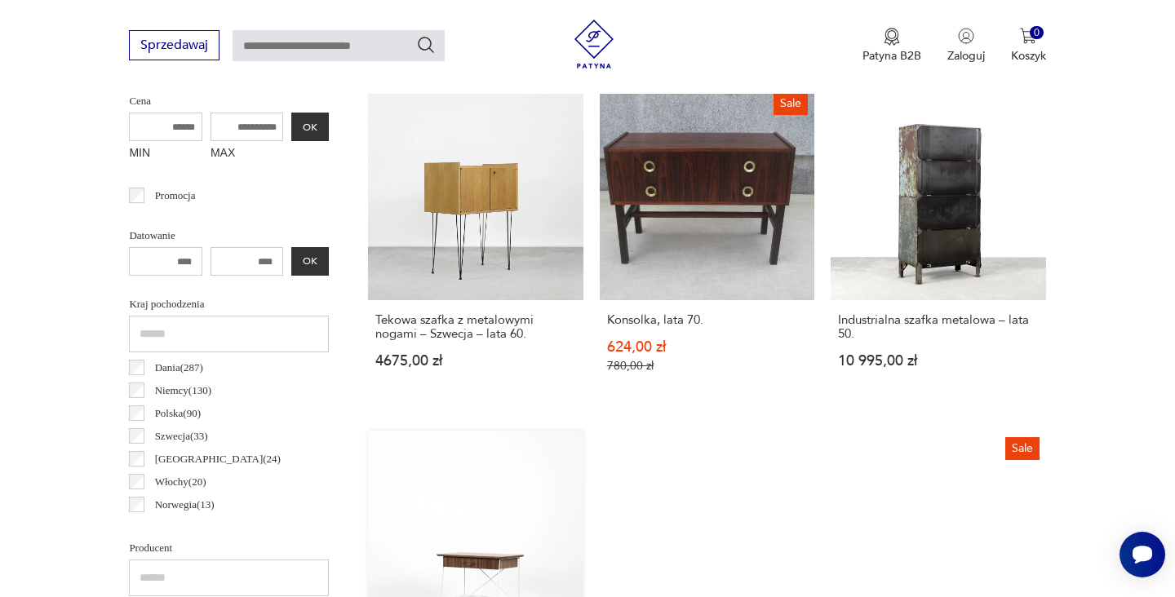
scroll to position [766, 0]
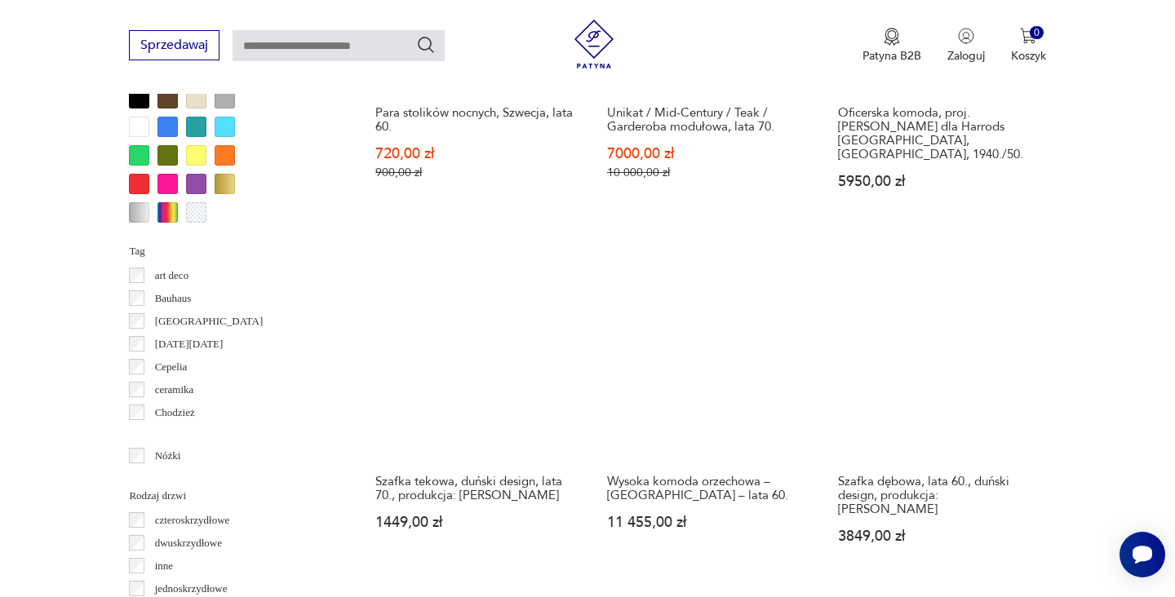
scroll to position [1738, 0]
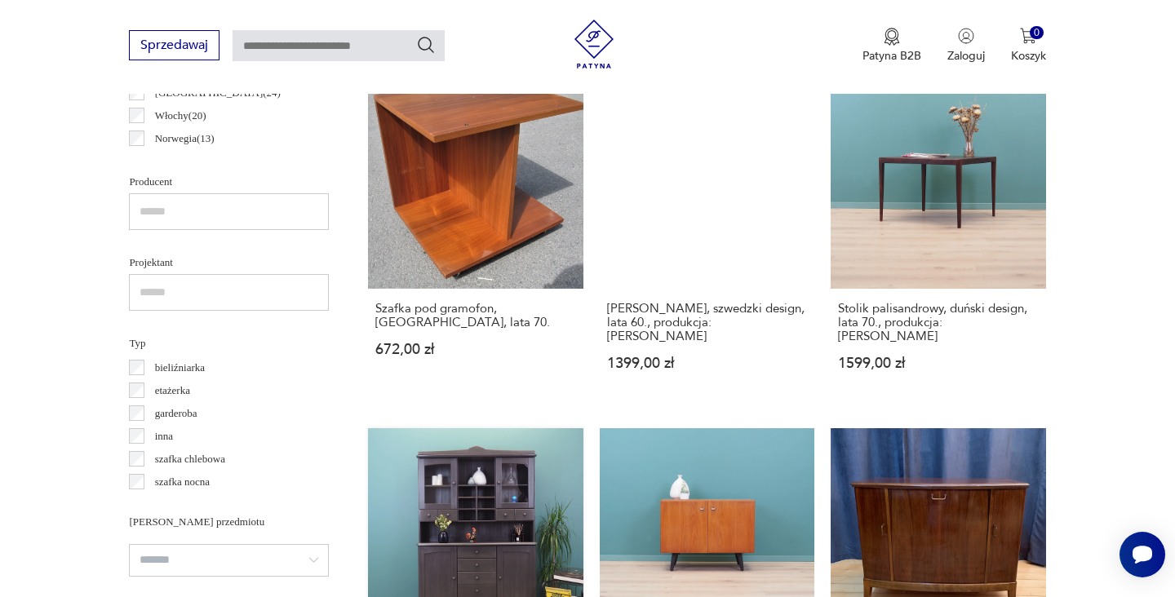
scroll to position [1229, 0]
